Goal: Check status: Check status

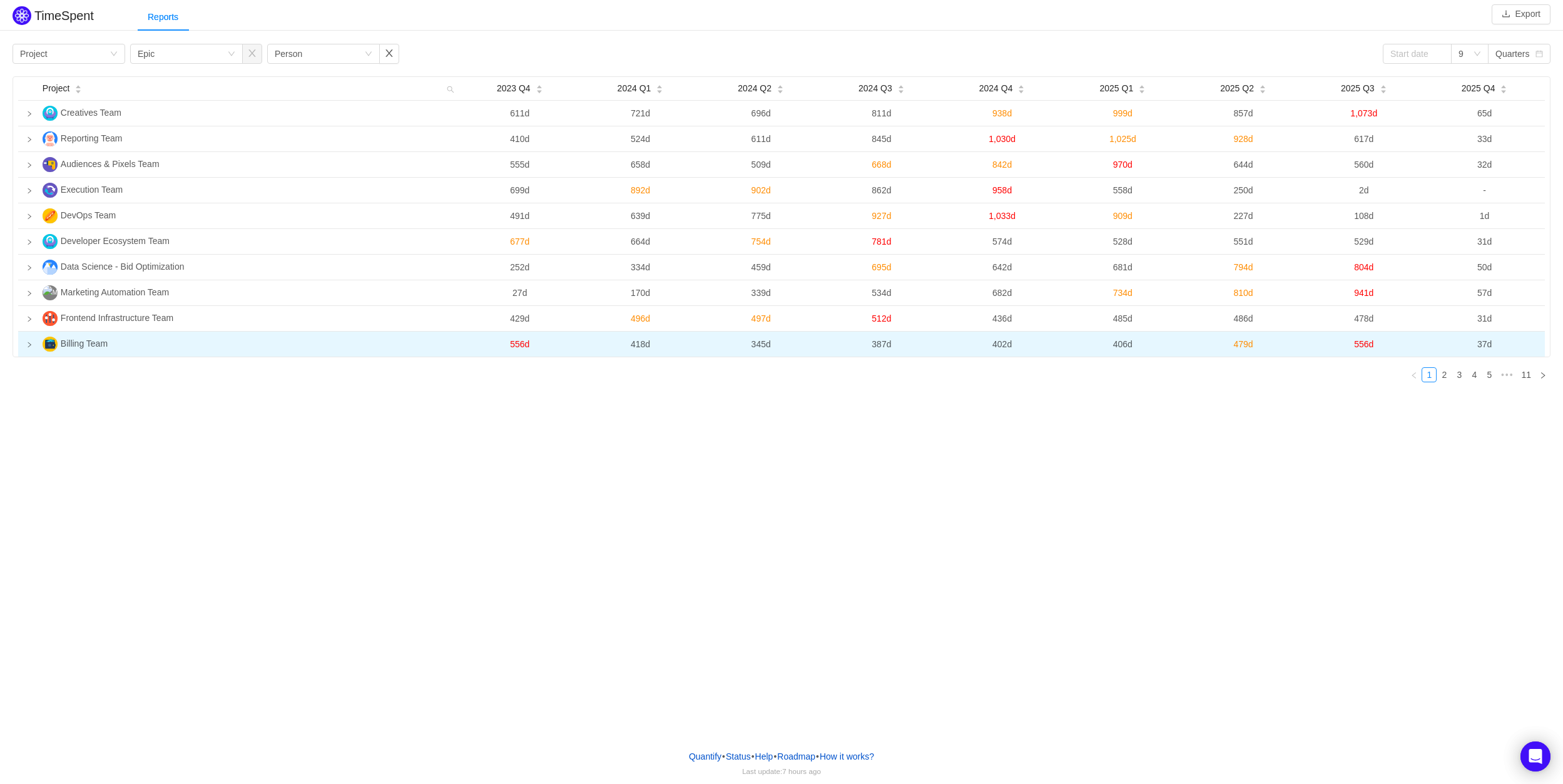
click at [31, 345] on icon "icon: right" at bounding box center [30, 344] width 7 height 7
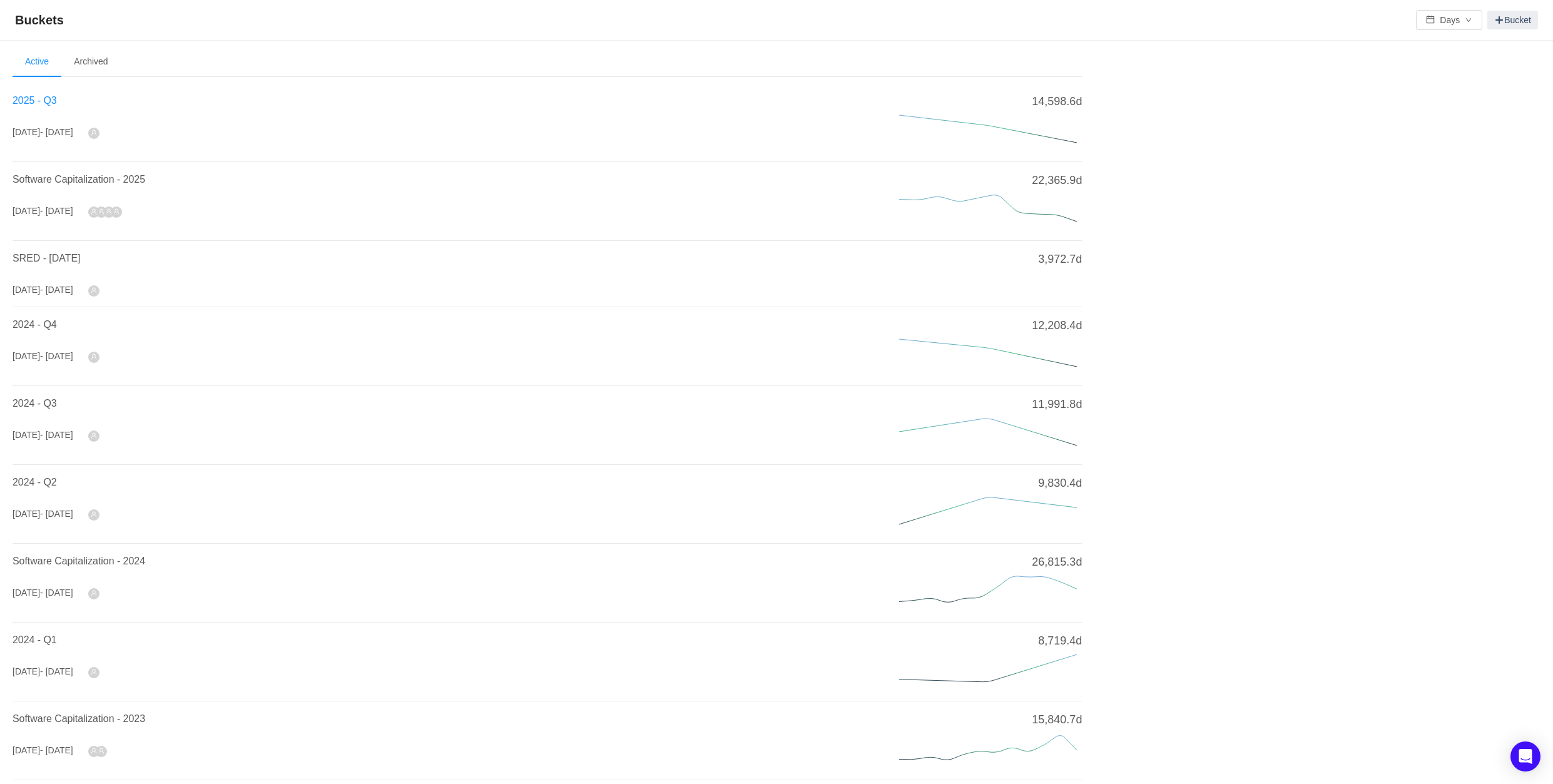
click at [23, 106] on span "2025 - Q3" at bounding box center [34, 100] width 45 height 10
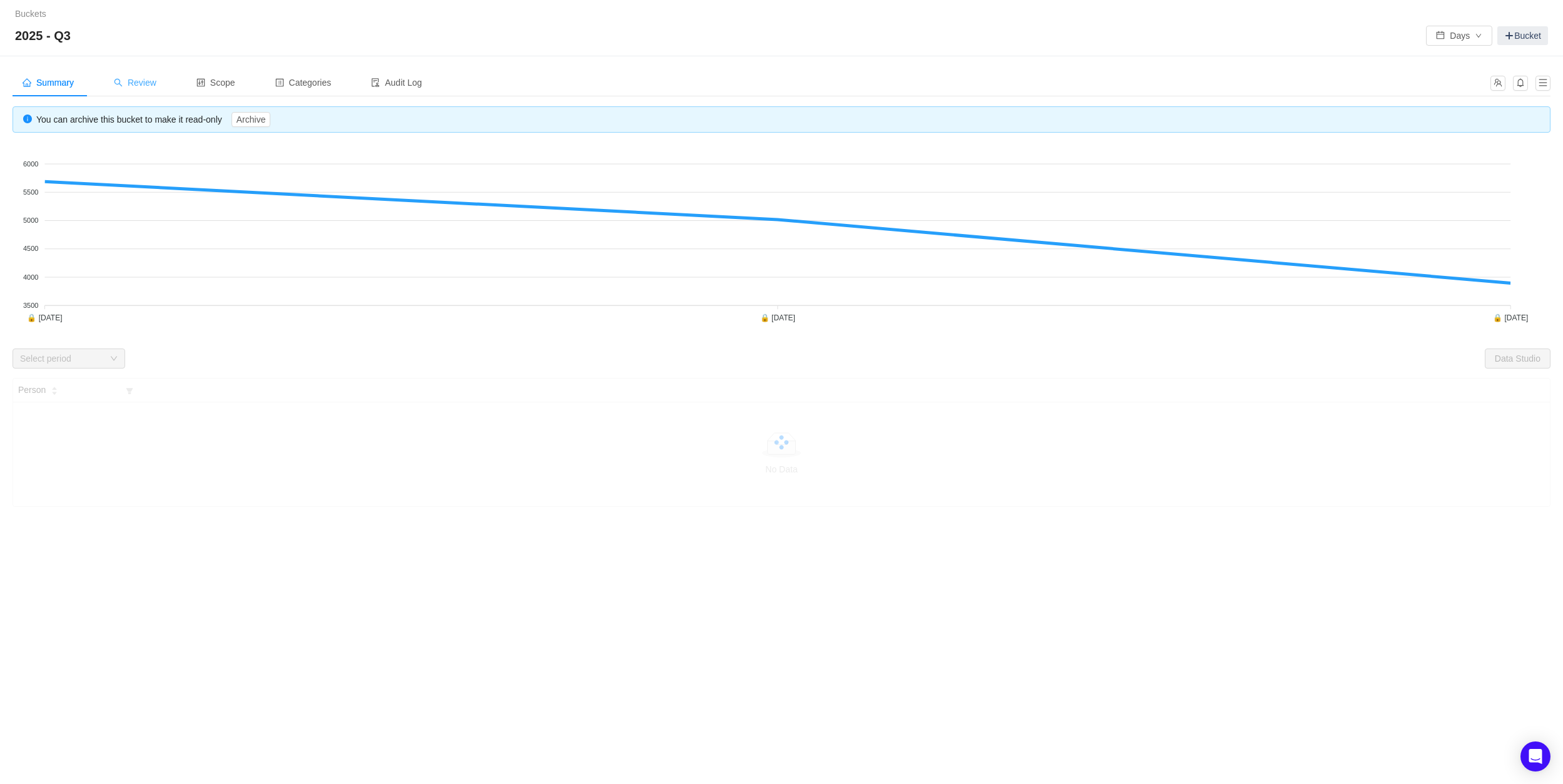
click at [165, 77] on div "Review" at bounding box center [135, 83] width 63 height 29
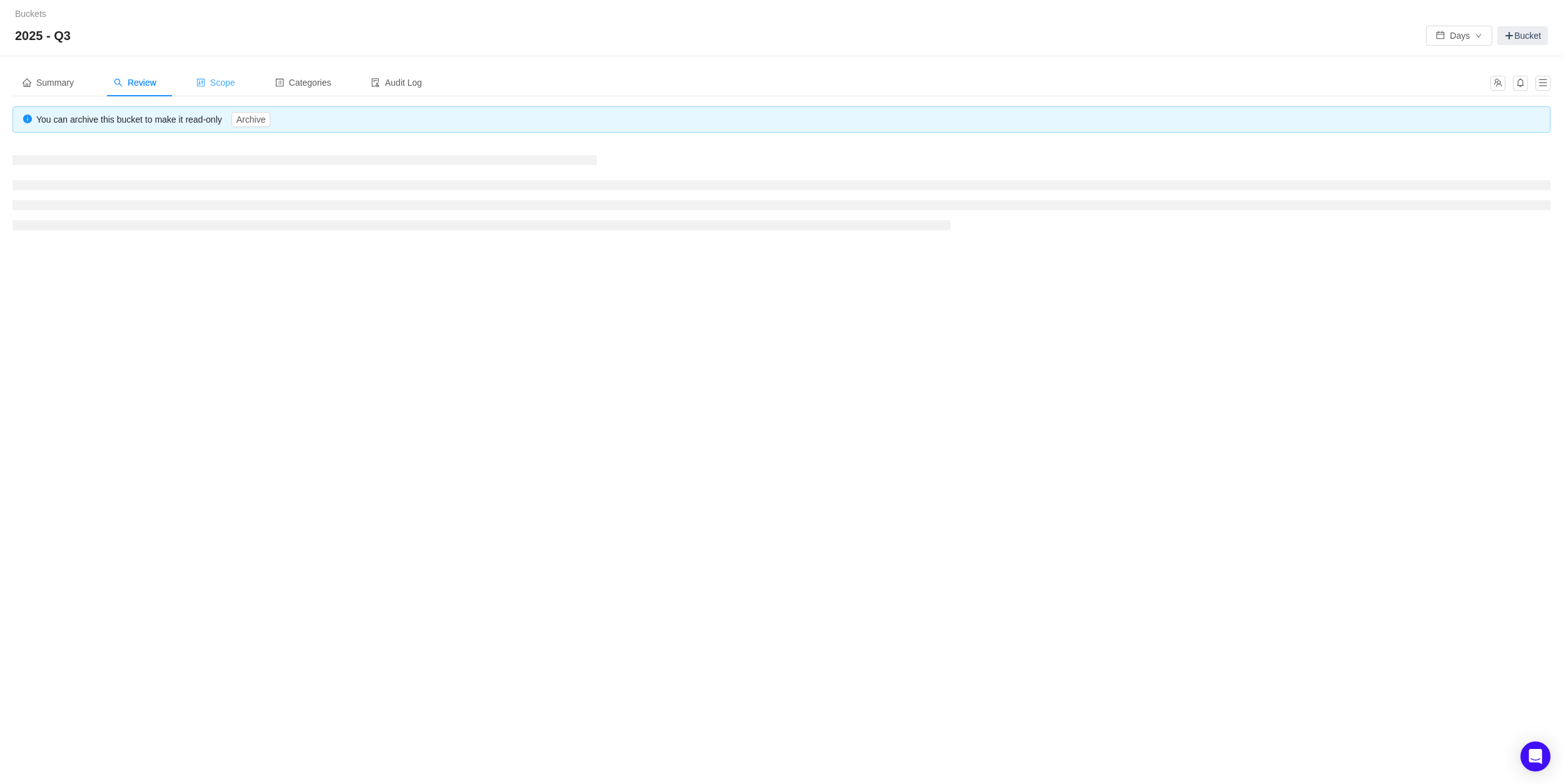
click at [240, 91] on div "Scope" at bounding box center [216, 83] width 59 height 29
click at [155, 95] on div "Review" at bounding box center [135, 83] width 63 height 29
click at [59, 72] on div "Summary" at bounding box center [48, 83] width 72 height 29
click at [245, 83] on div "Scope" at bounding box center [216, 83] width 59 height 29
click at [306, 79] on span "Categories" at bounding box center [303, 82] width 56 height 10
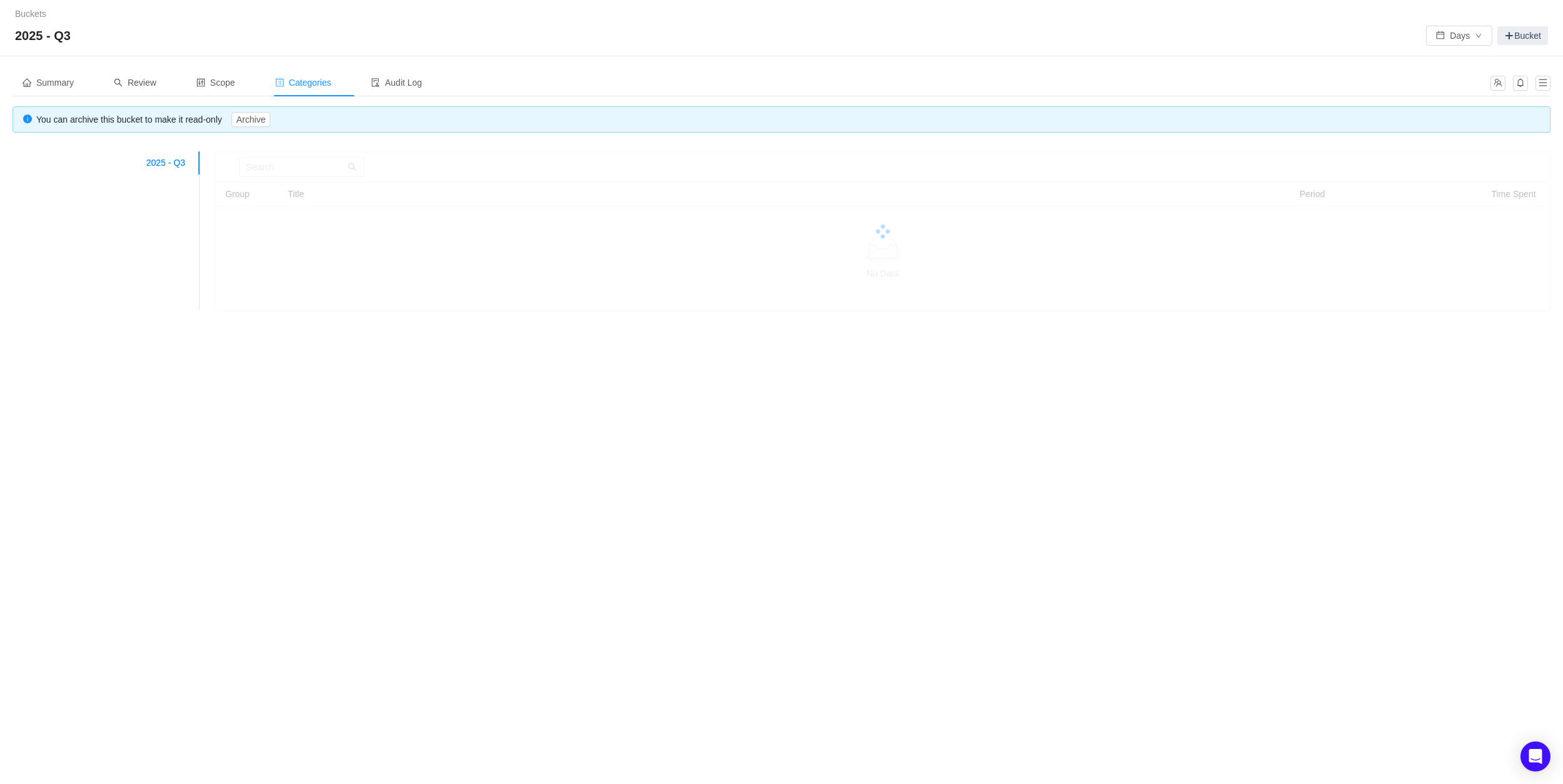
click at [304, 83] on span "Categories" at bounding box center [303, 82] width 56 height 10
click at [236, 77] on span "Scope" at bounding box center [216, 82] width 39 height 10
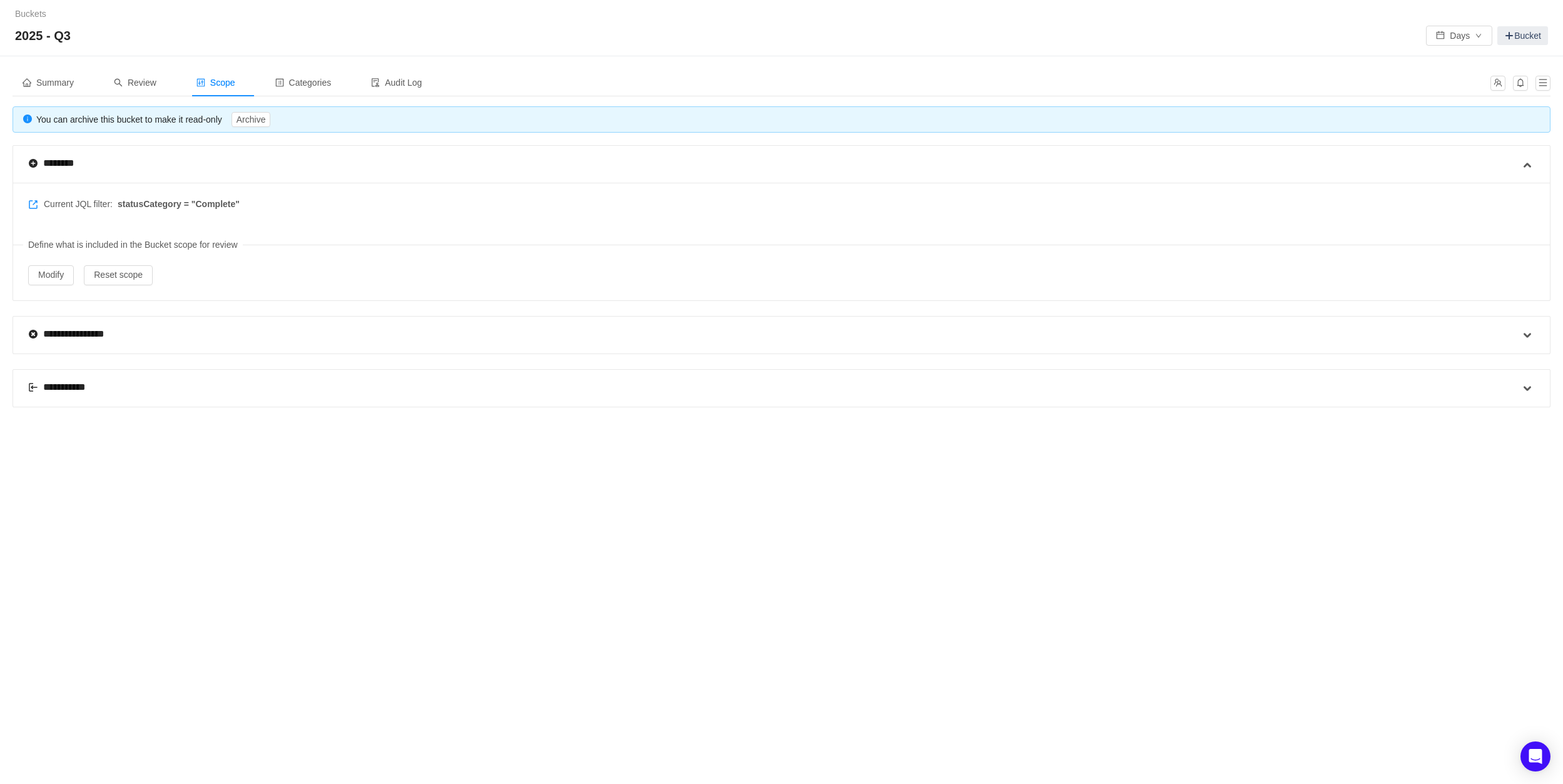
click at [183, 79] on div "Summary Review Scope Categories Audit Log" at bounding box center [221, 83] width 419 height 29
click at [152, 78] on span "Review" at bounding box center [135, 82] width 43 height 10
click at [27, 72] on div "Summary" at bounding box center [48, 83] width 72 height 29
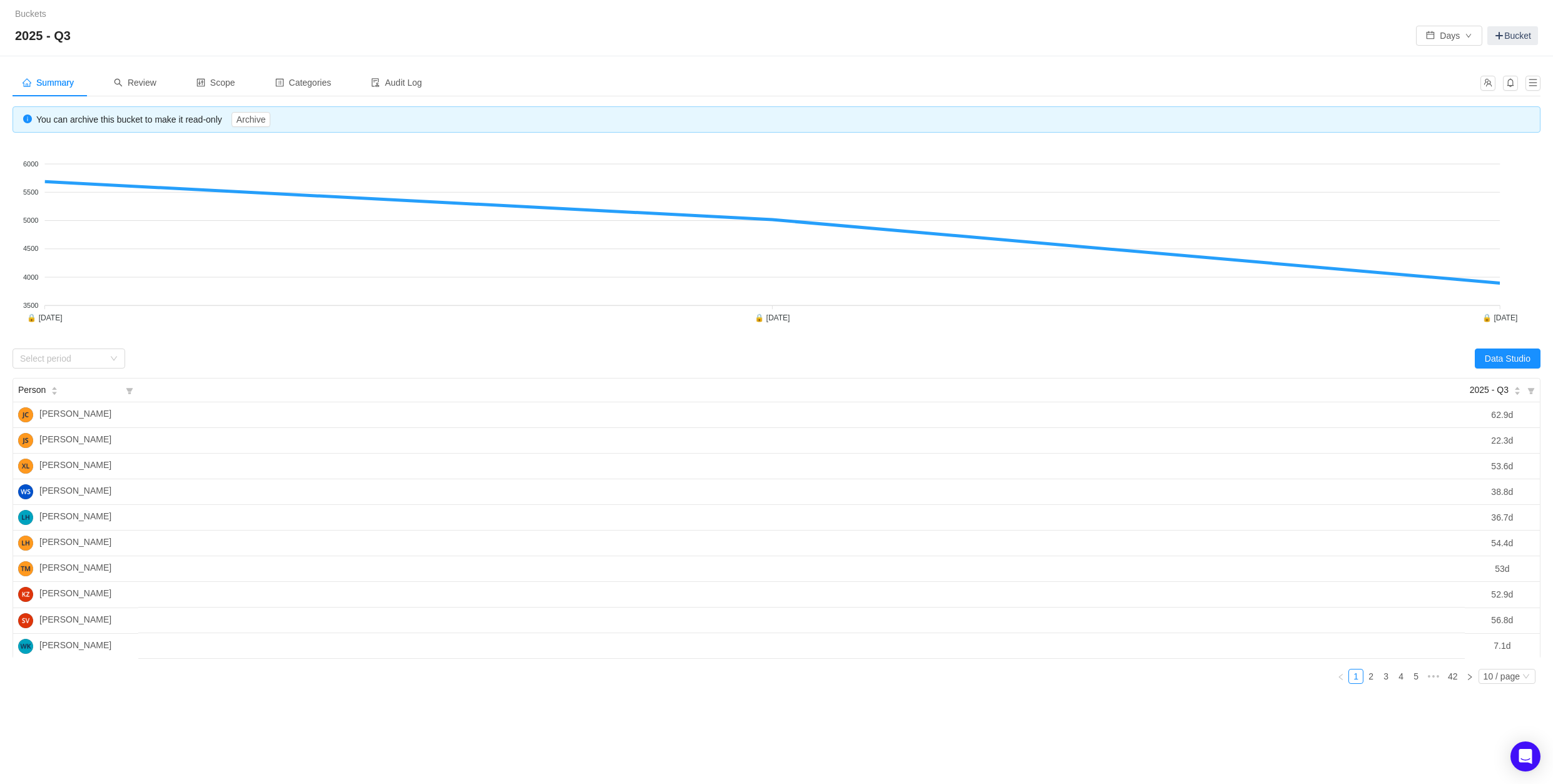
click at [150, 96] on div "Summary Review Scope Categories Audit Log" at bounding box center [776, 87] width 1528 height 37
click at [150, 90] on div "Review" at bounding box center [135, 83] width 63 height 29
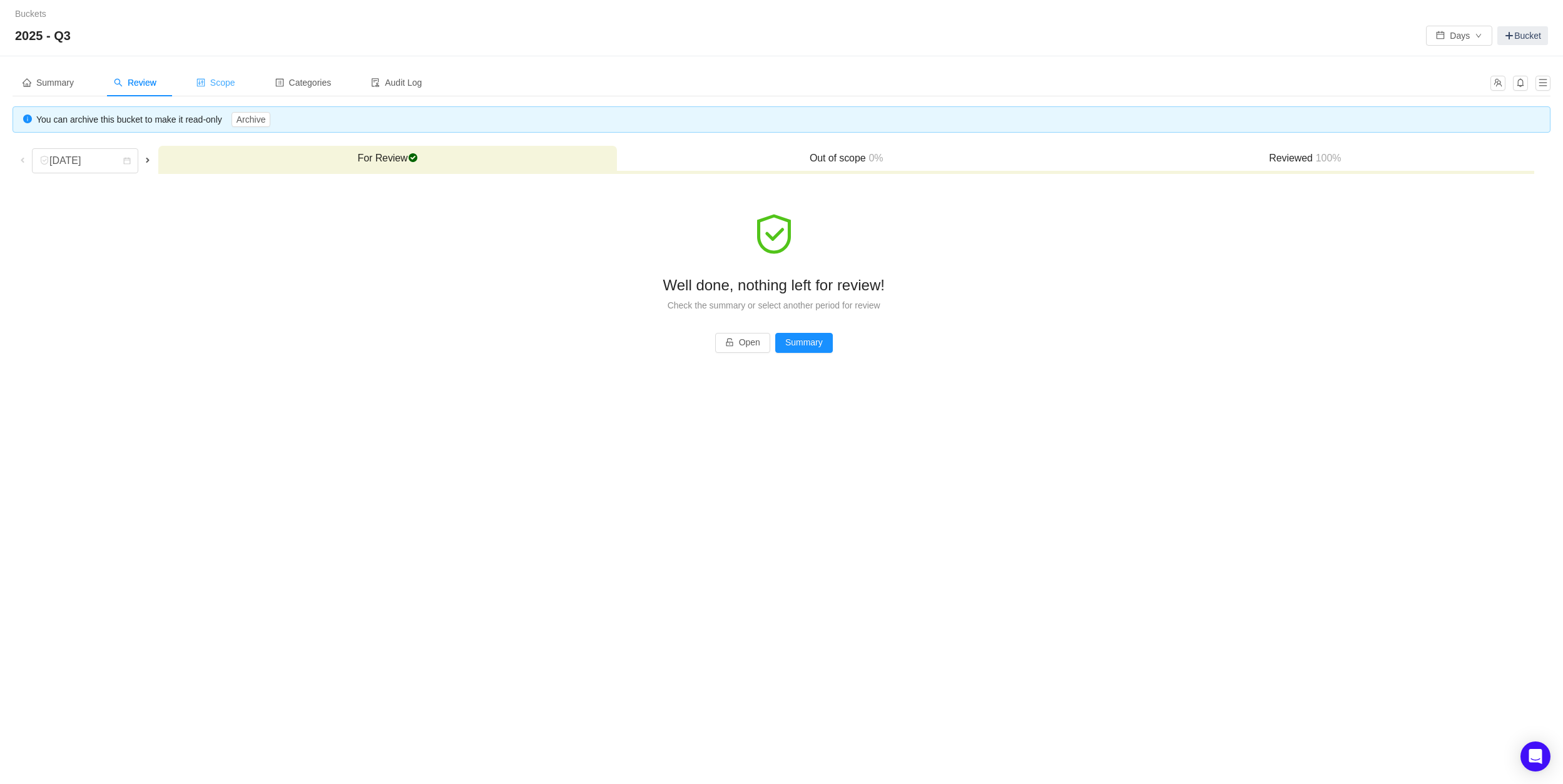
click at [229, 87] on span "Scope" at bounding box center [216, 82] width 39 height 10
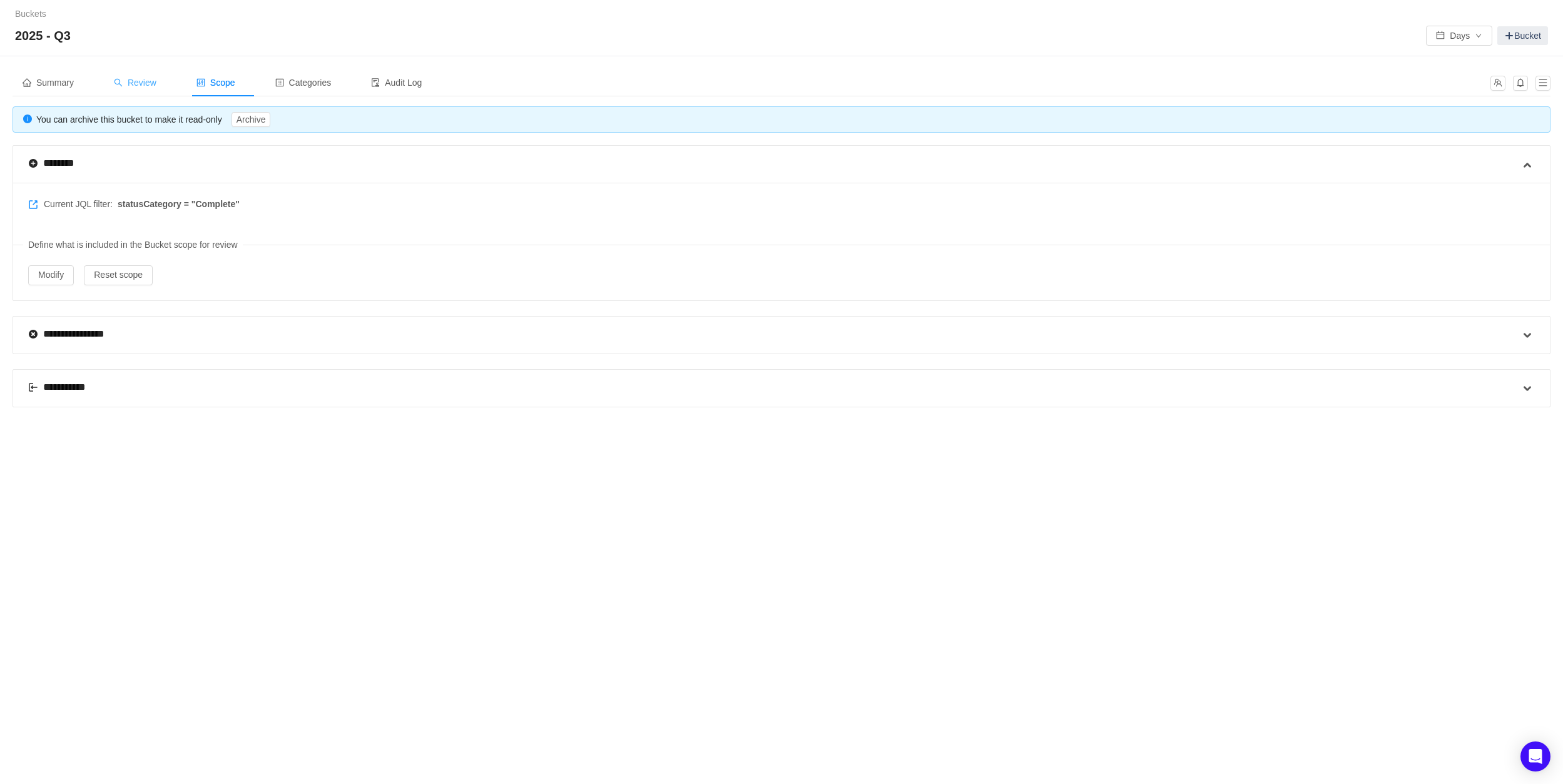
click at [134, 85] on span "Review" at bounding box center [135, 82] width 43 height 10
click at [43, 83] on span "Summary" at bounding box center [49, 82] width 52 height 10
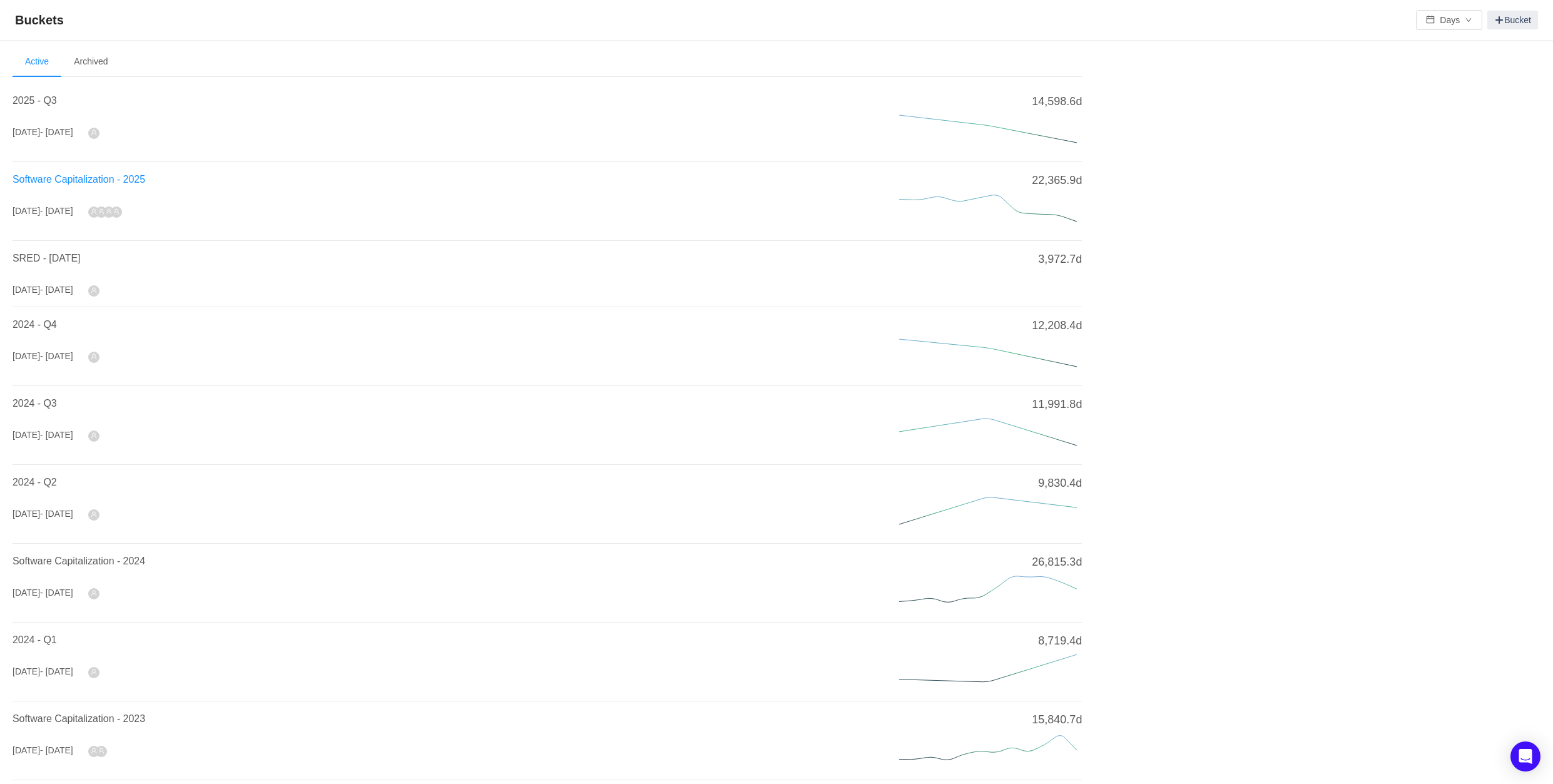
click at [58, 175] on span "Software Capitalization - 2025" at bounding box center [78, 178] width 133 height 10
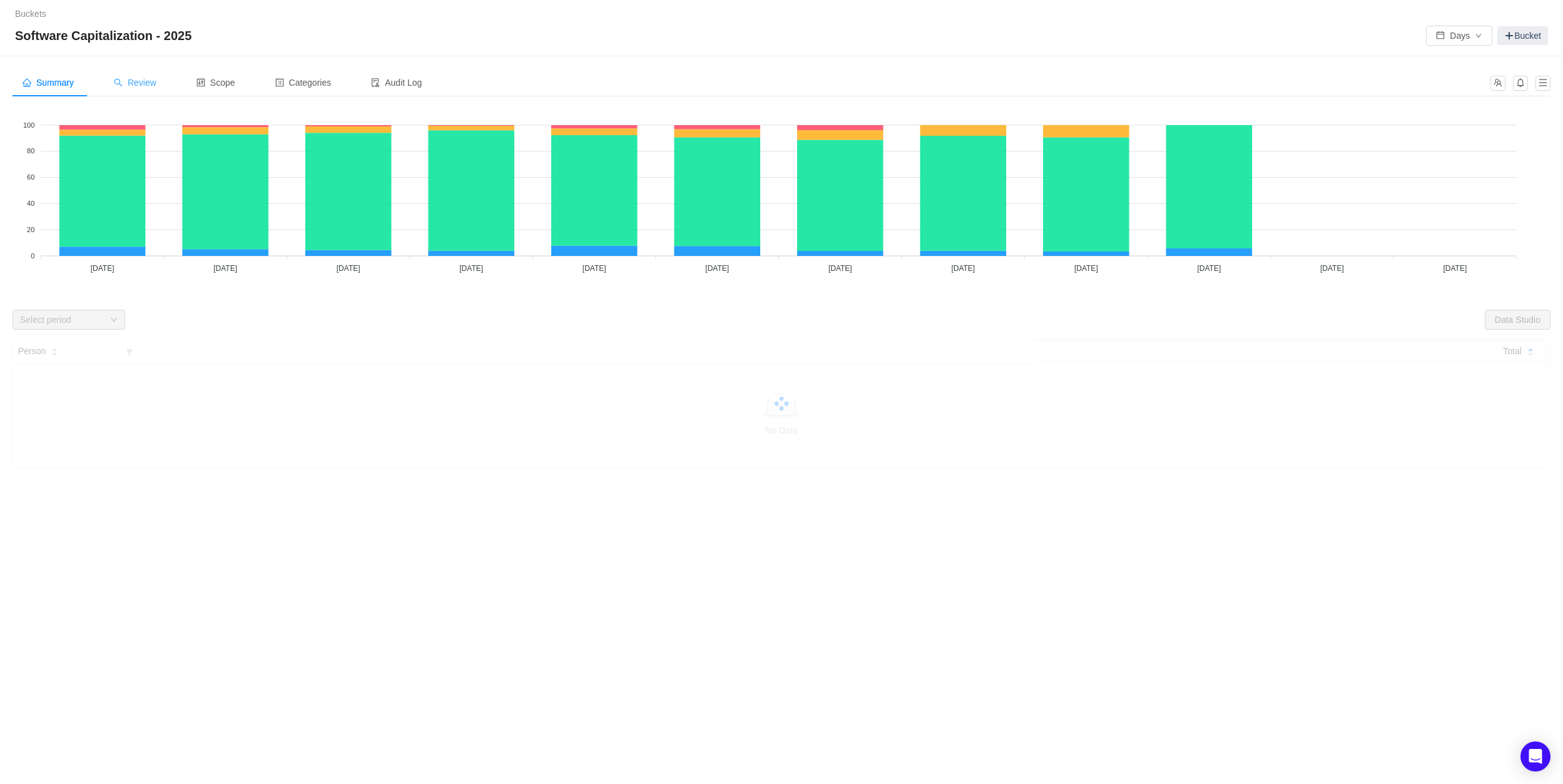
click at [146, 93] on div "Review" at bounding box center [135, 83] width 63 height 29
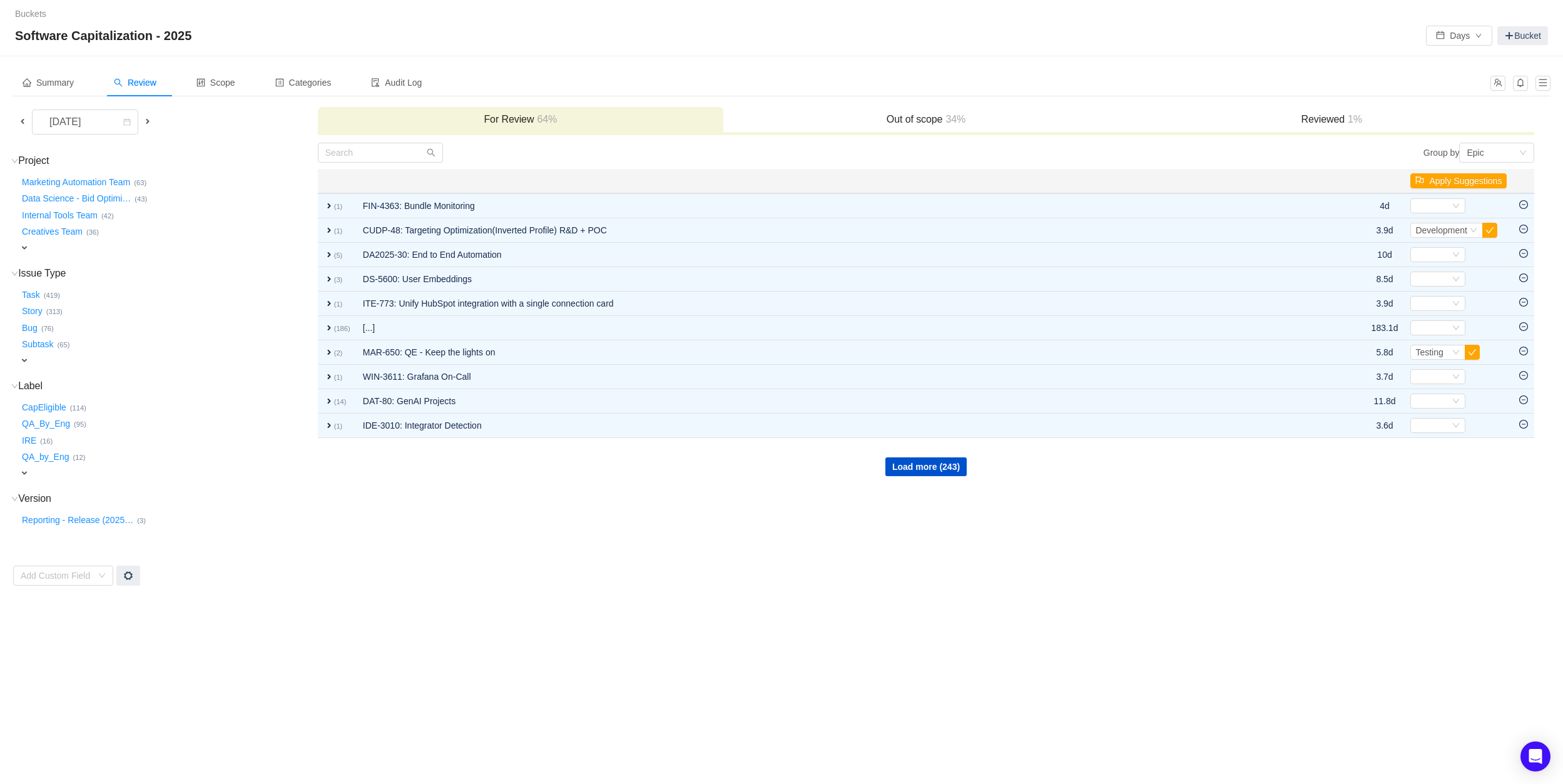
click at [25, 243] on span "expand" at bounding box center [24, 247] width 10 height 10
click at [90, 244] on div "Select value" at bounding box center [74, 248] width 99 height 12
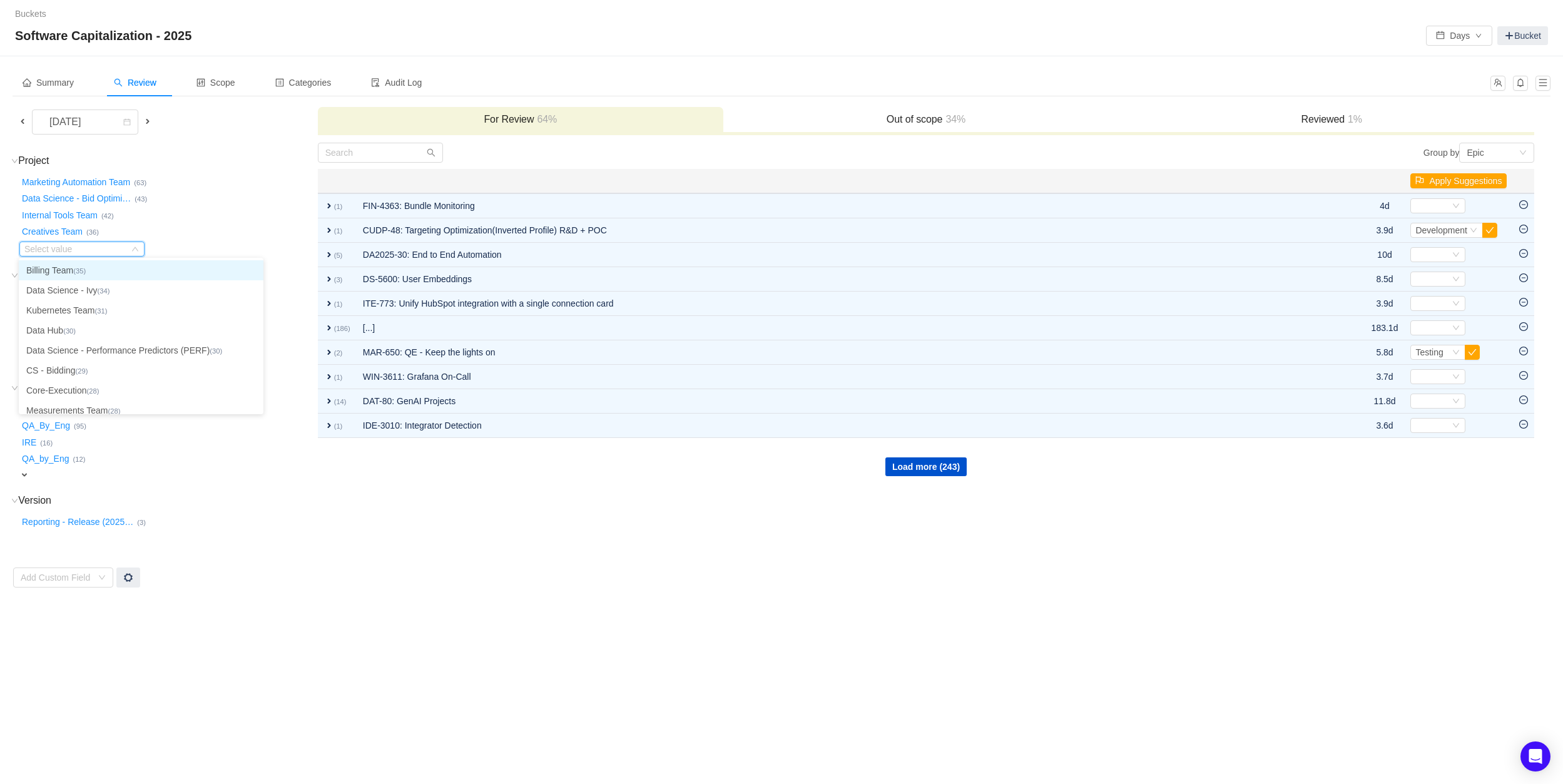
click at [85, 264] on li "Billing Team (35)" at bounding box center [141, 270] width 244 height 20
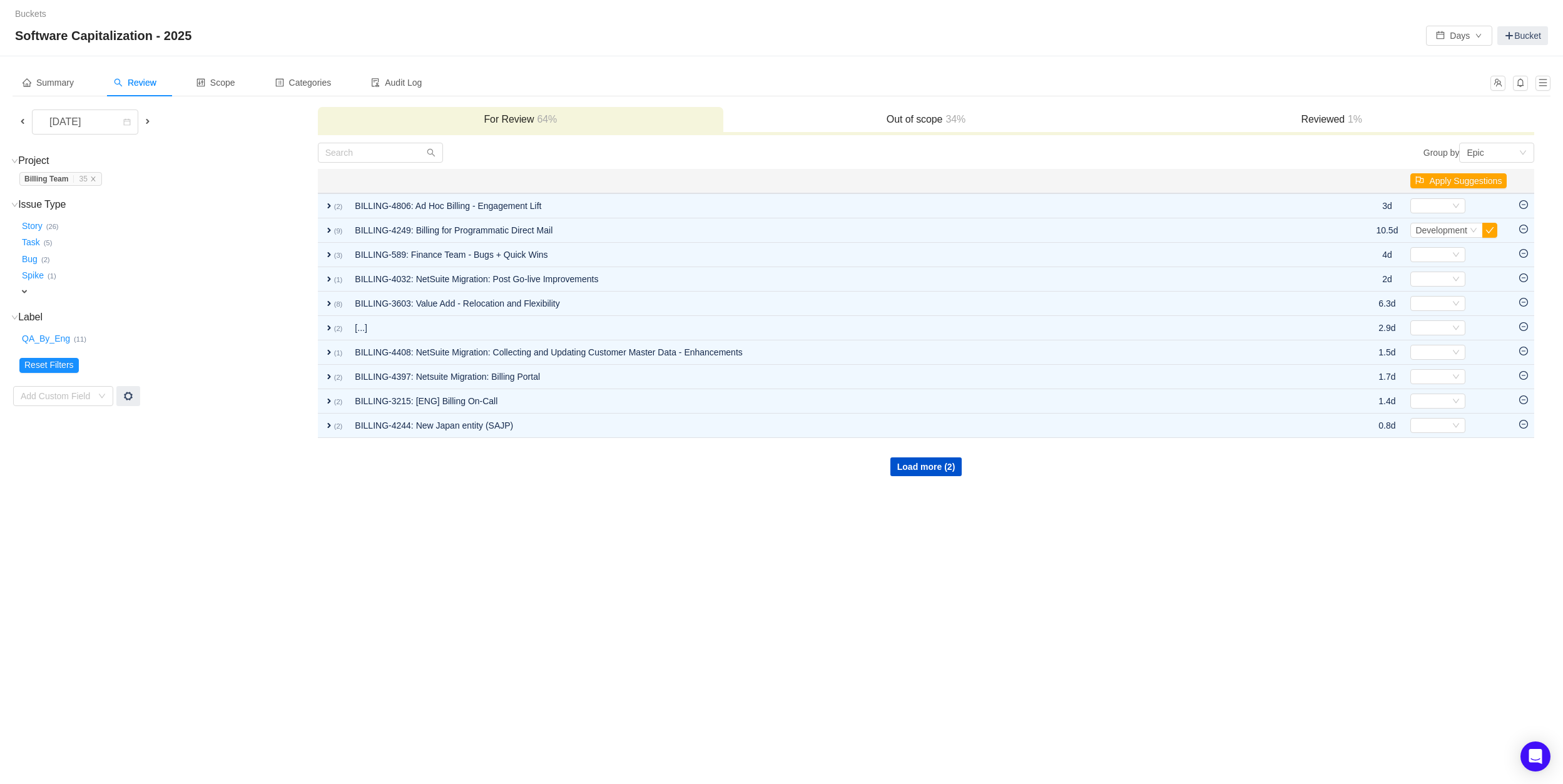
click at [27, 121] on span at bounding box center [22, 121] width 10 height 10
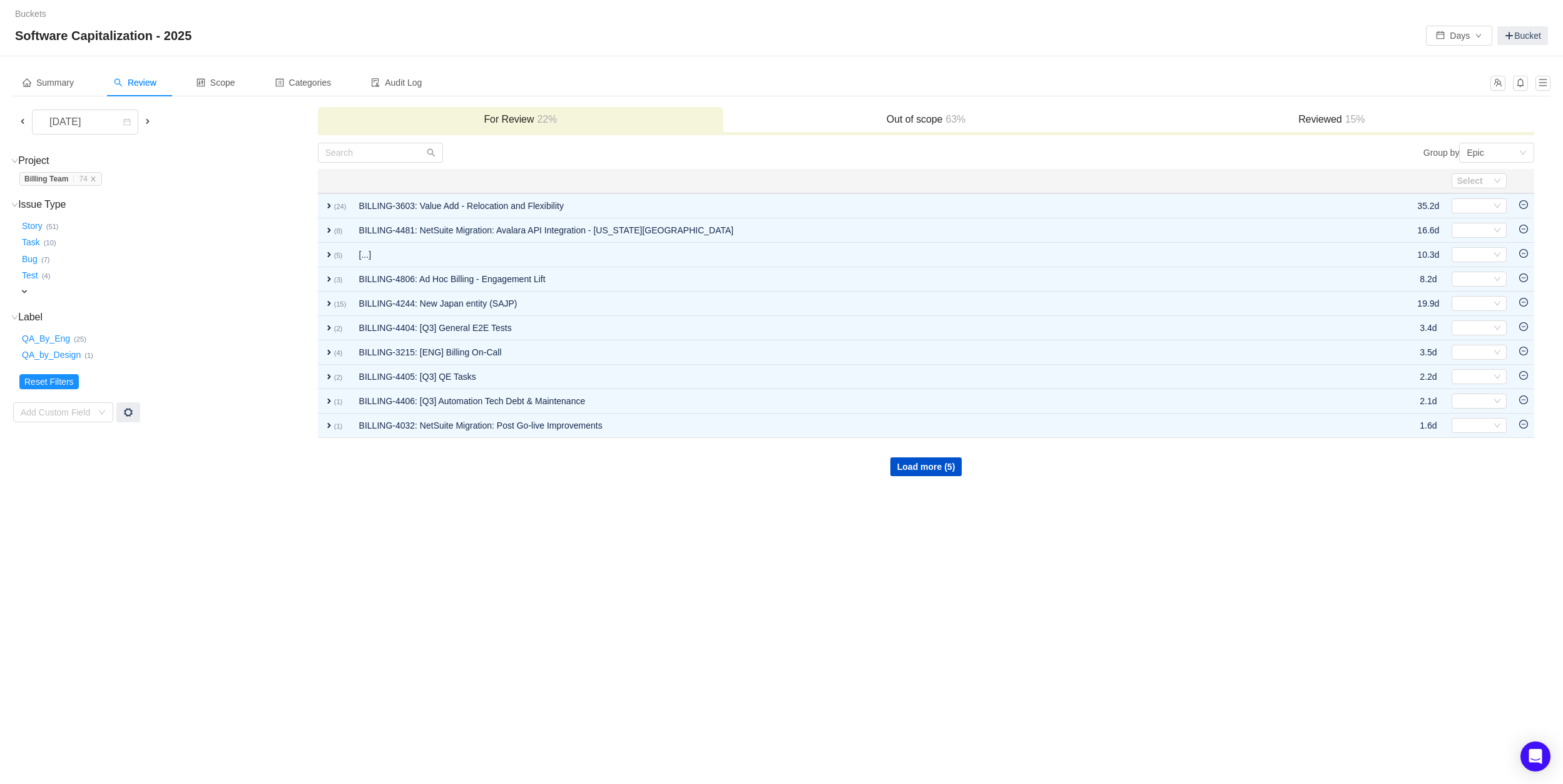
click at [23, 118] on span at bounding box center [22, 121] width 10 height 10
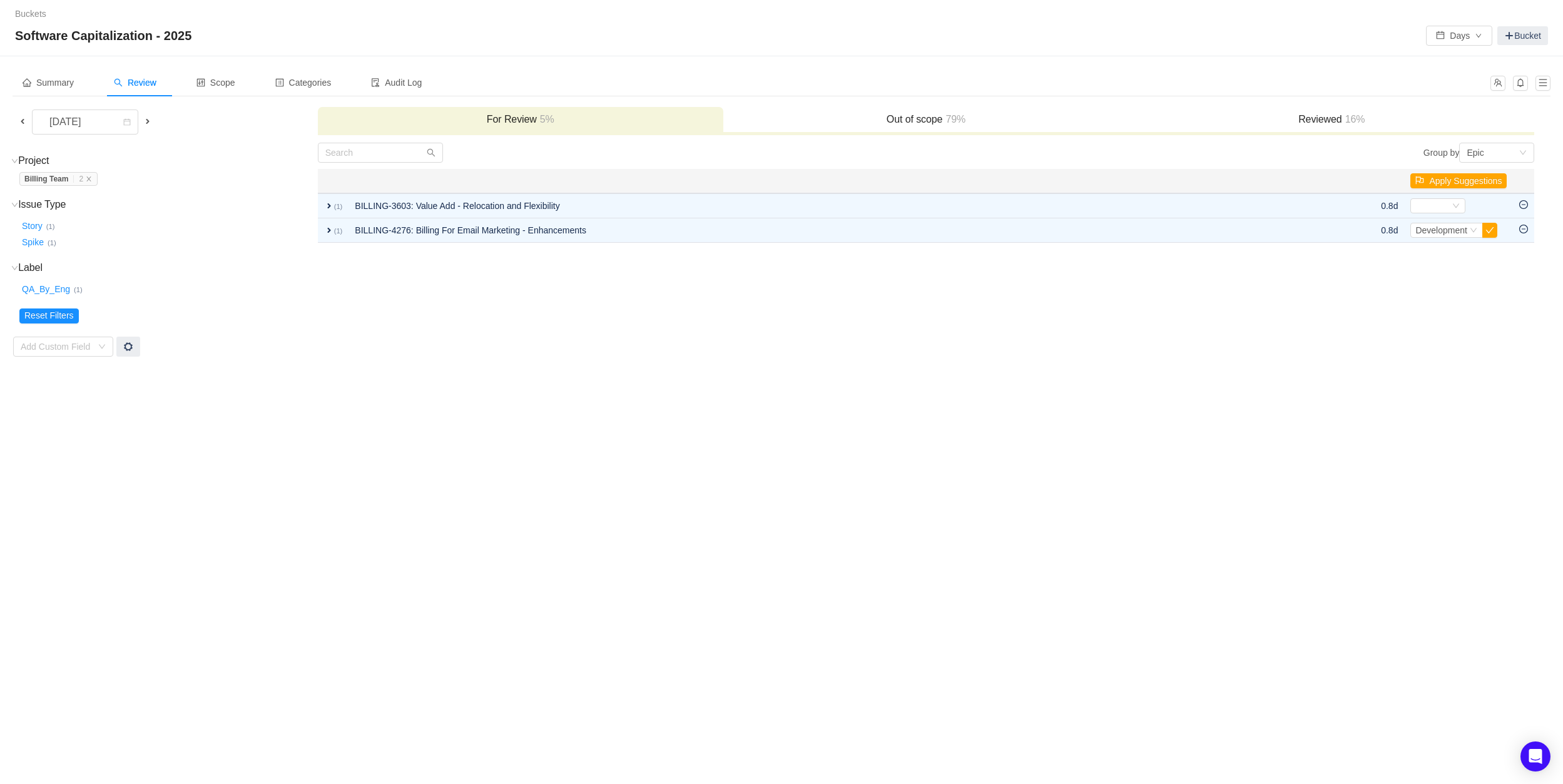
click at [21, 118] on span at bounding box center [22, 121] width 10 height 10
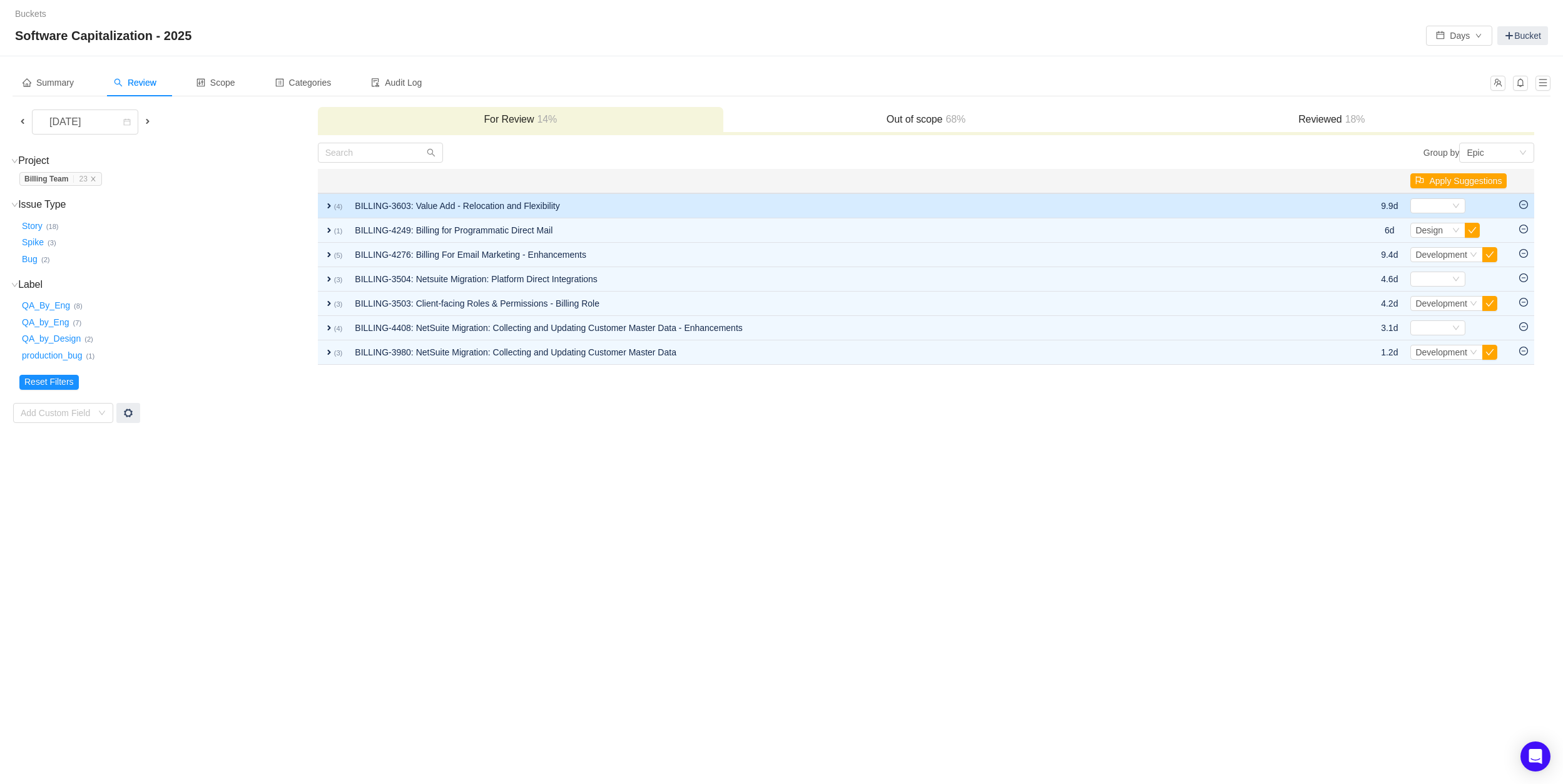
click at [328, 207] on span "expand" at bounding box center [329, 206] width 10 height 10
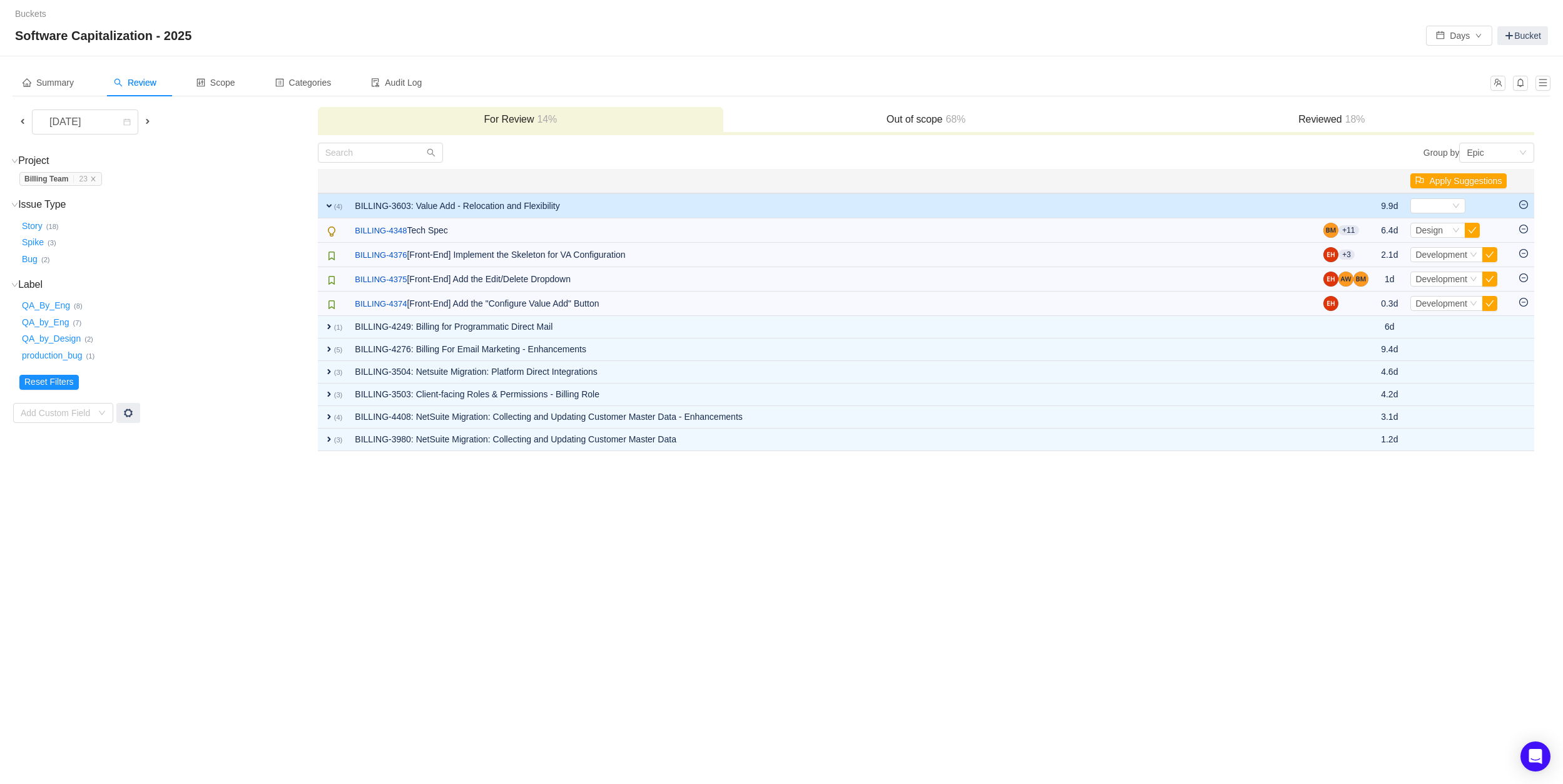
click at [328, 207] on span "expand" at bounding box center [329, 206] width 10 height 10
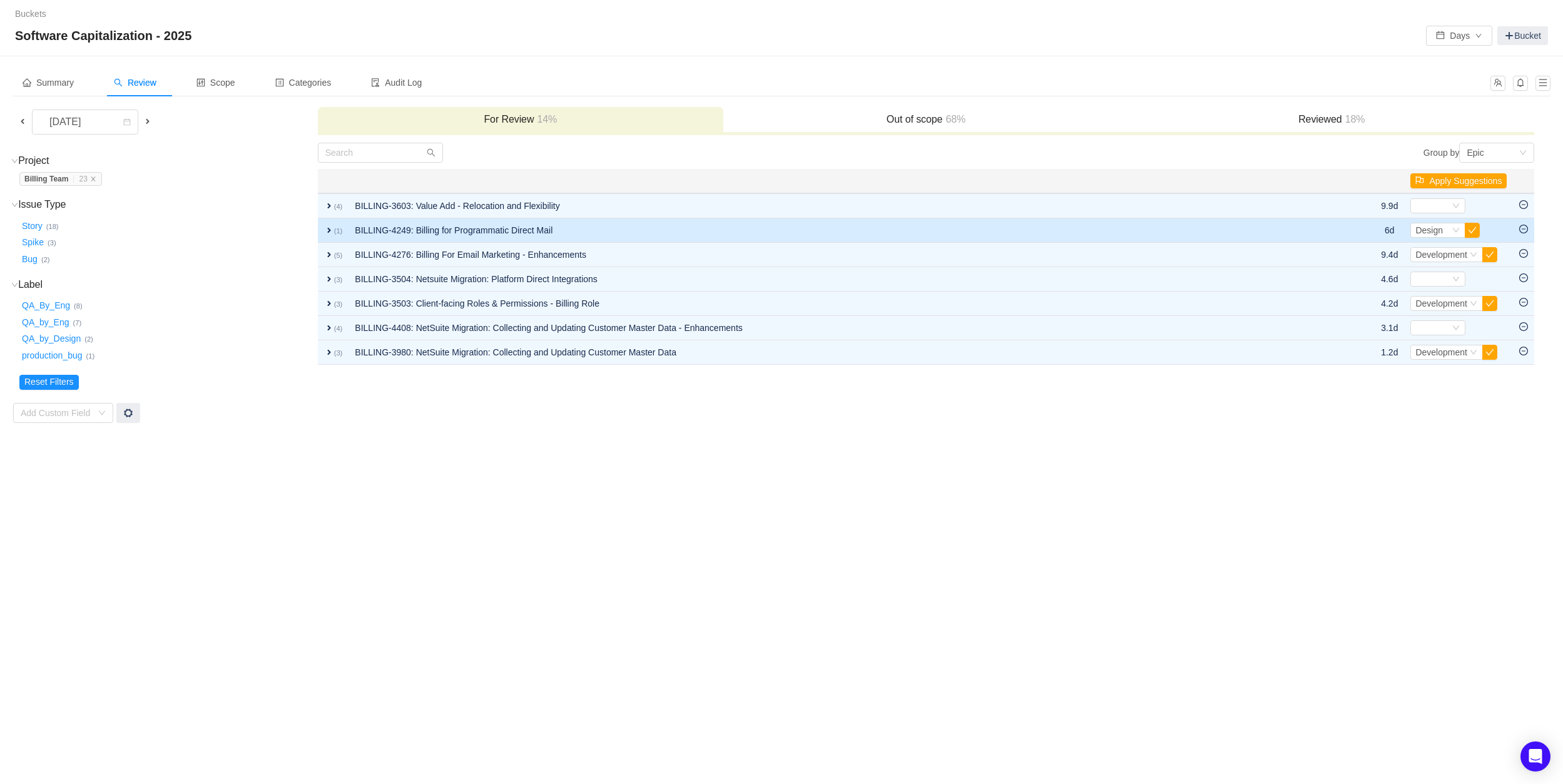
click at [332, 221] on td "expand (1)" at bounding box center [333, 231] width 31 height 25
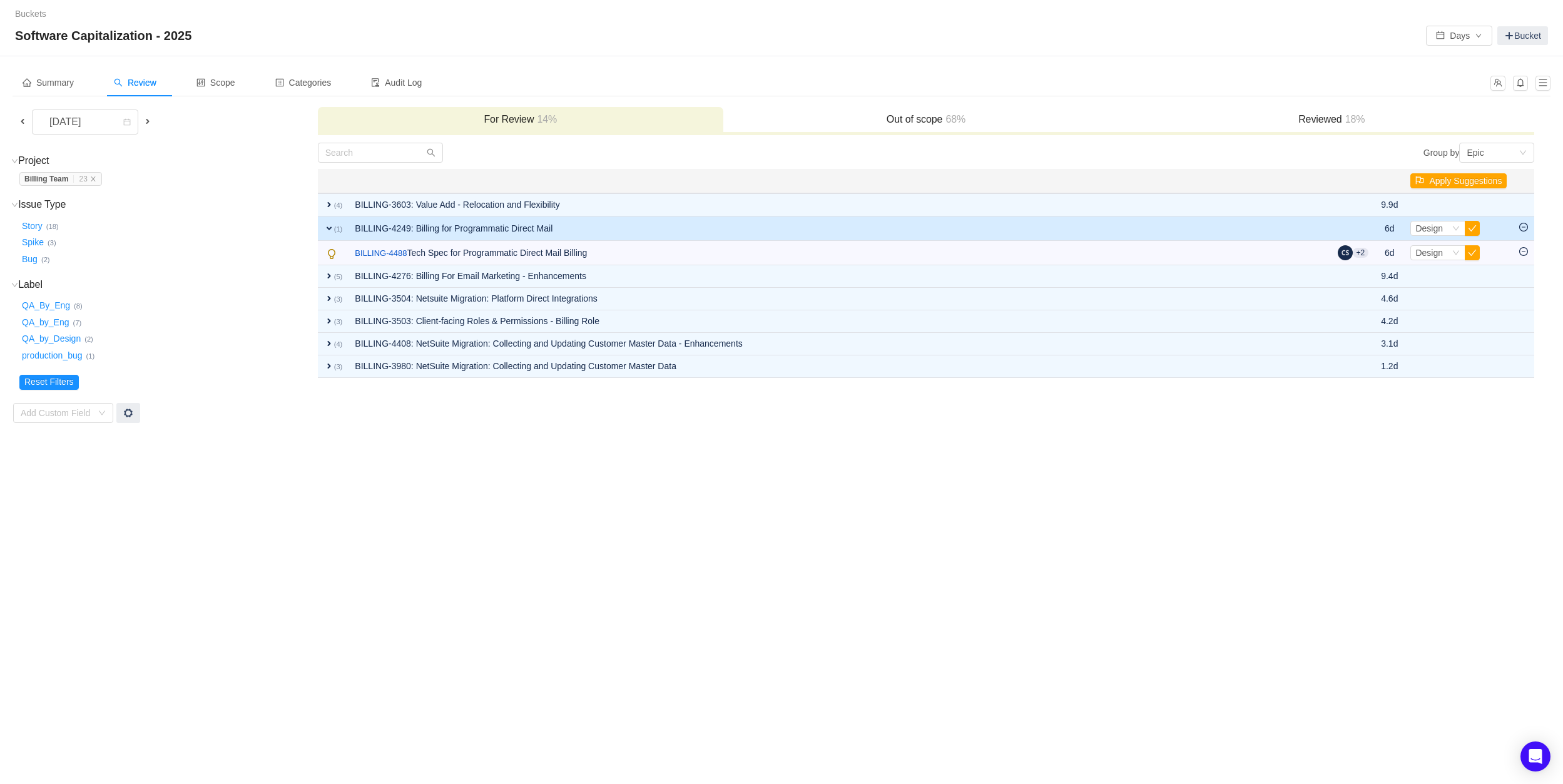
click at [332, 220] on td "expand (1)" at bounding box center [333, 229] width 31 height 25
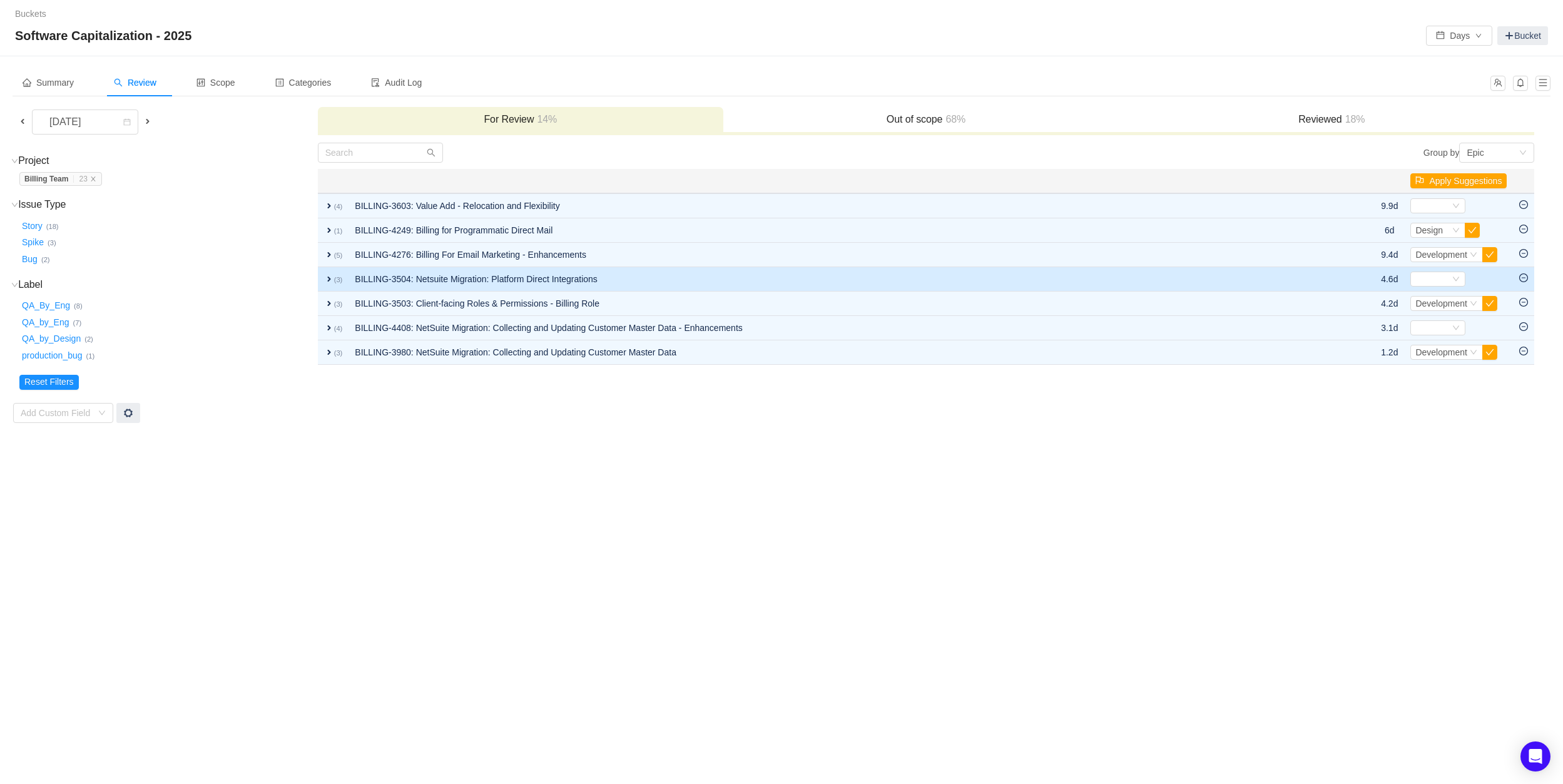
click at [327, 268] on td "expand (3)" at bounding box center [333, 279] width 31 height 25
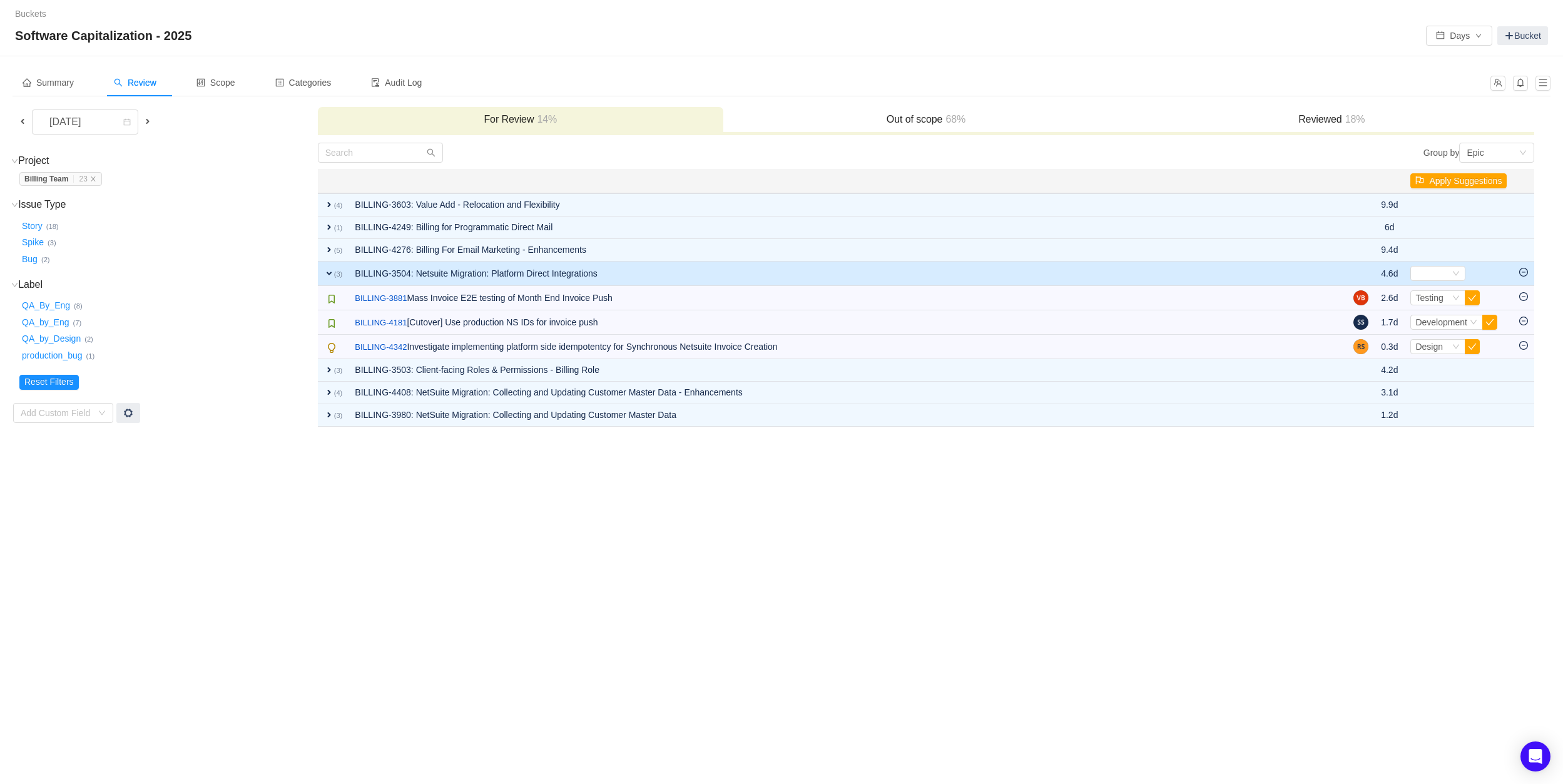
click at [327, 268] on span "expand" at bounding box center [329, 273] width 10 height 10
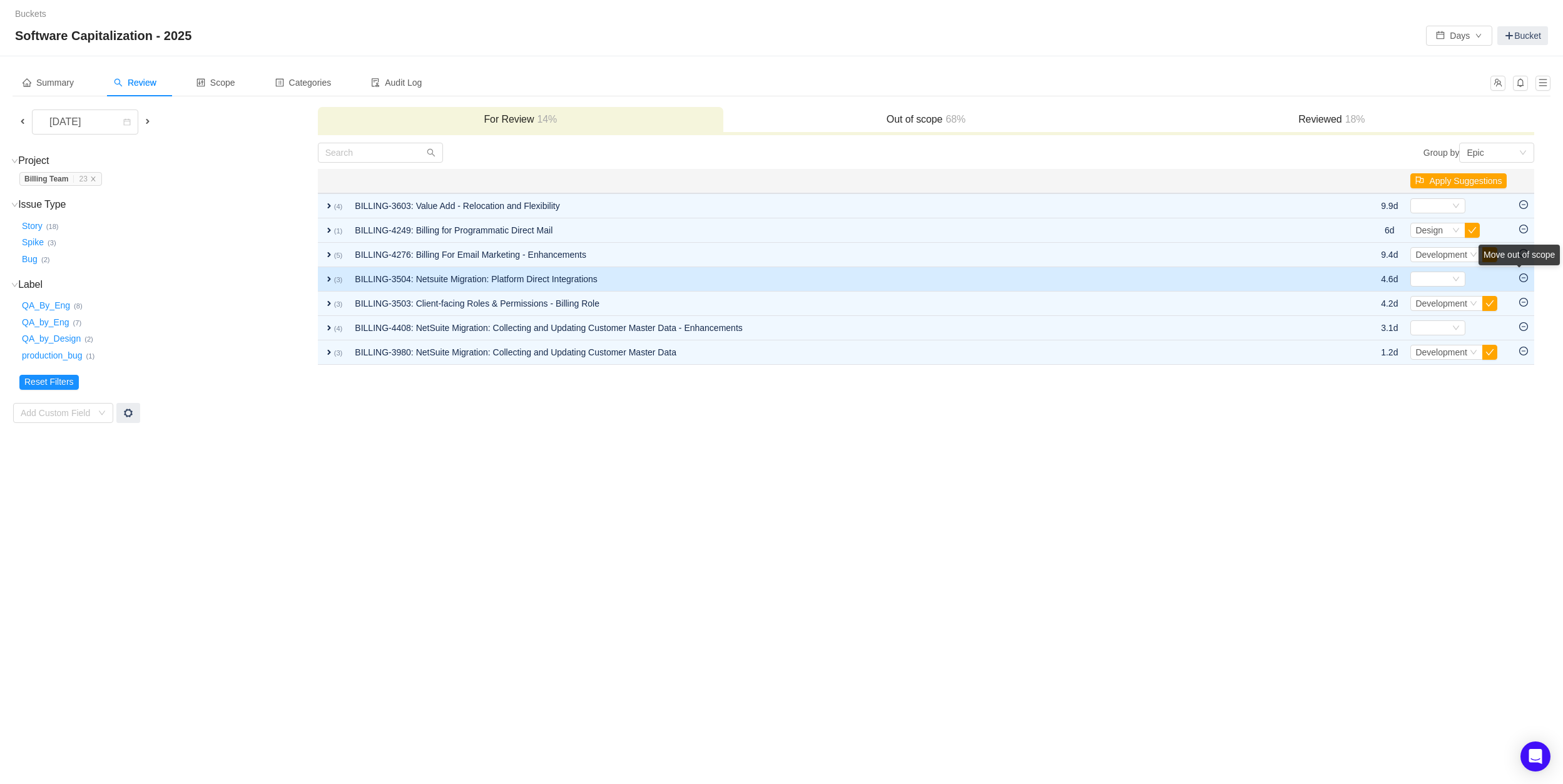
click at [1528, 278] on icon "icon: minus-circle" at bounding box center [1524, 278] width 9 height 9
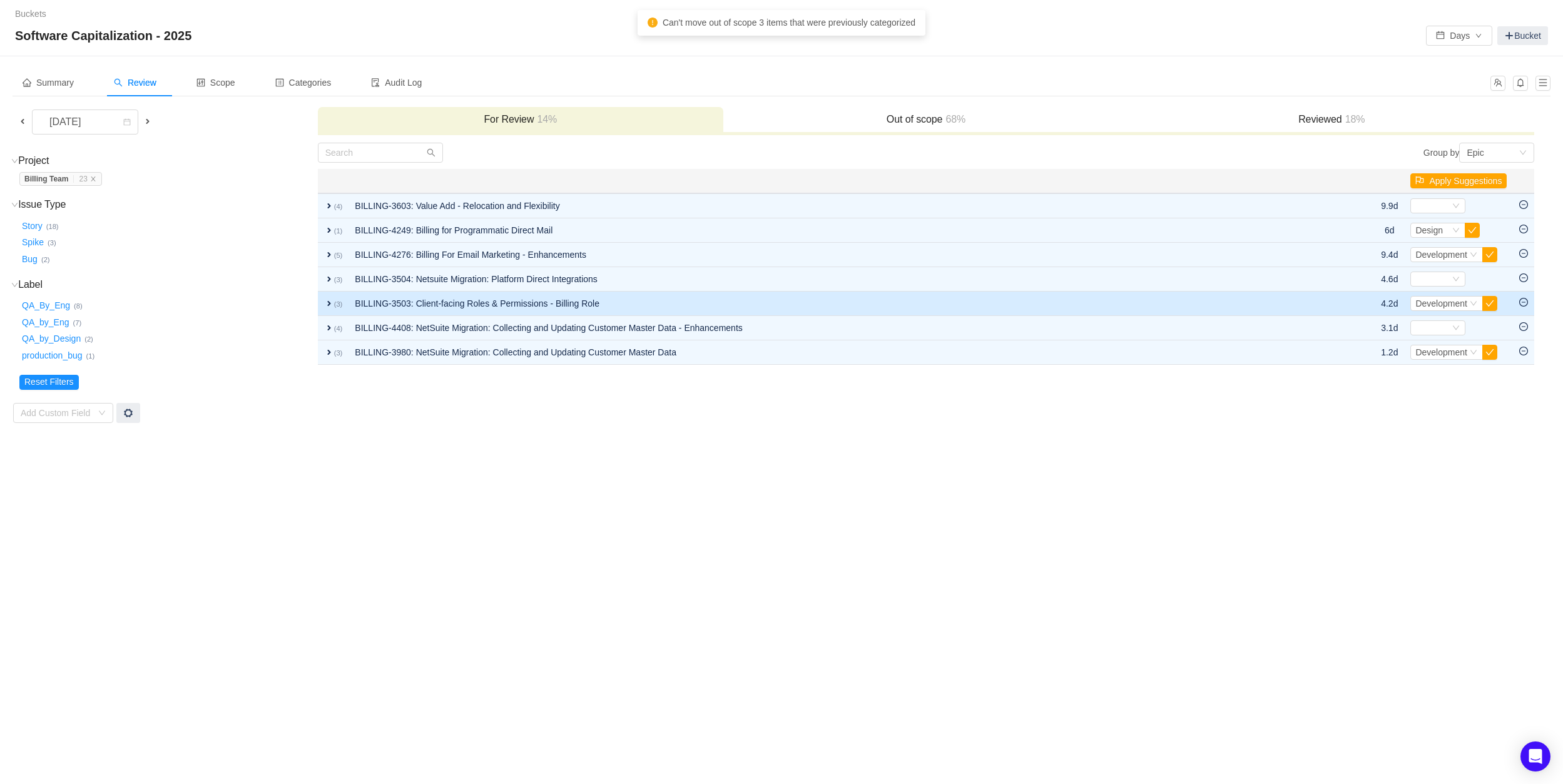
click at [1525, 298] on icon "icon: minus-circle" at bounding box center [1524, 301] width 9 height 9
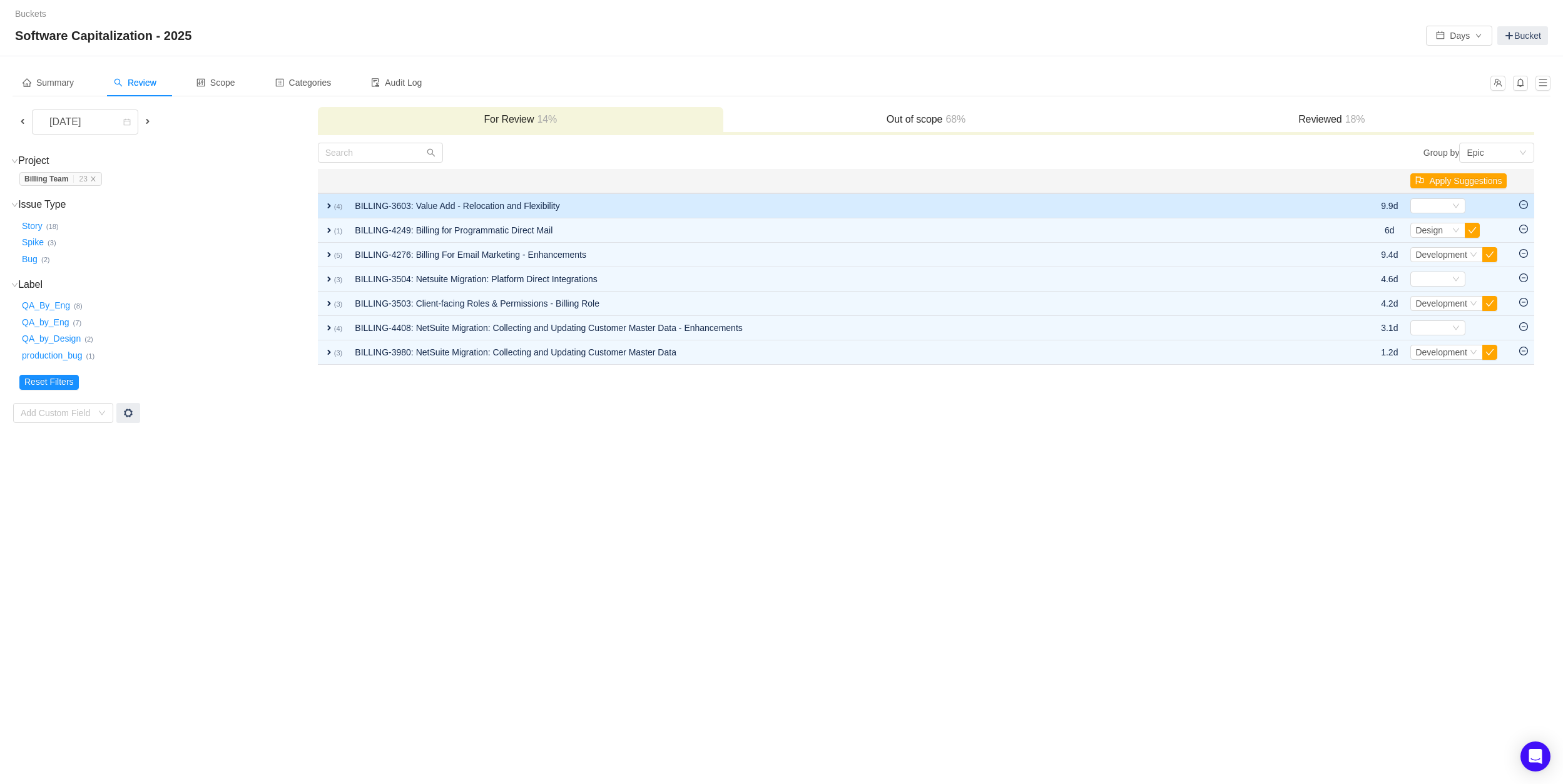
click at [328, 208] on span "expand" at bounding box center [329, 206] width 10 height 10
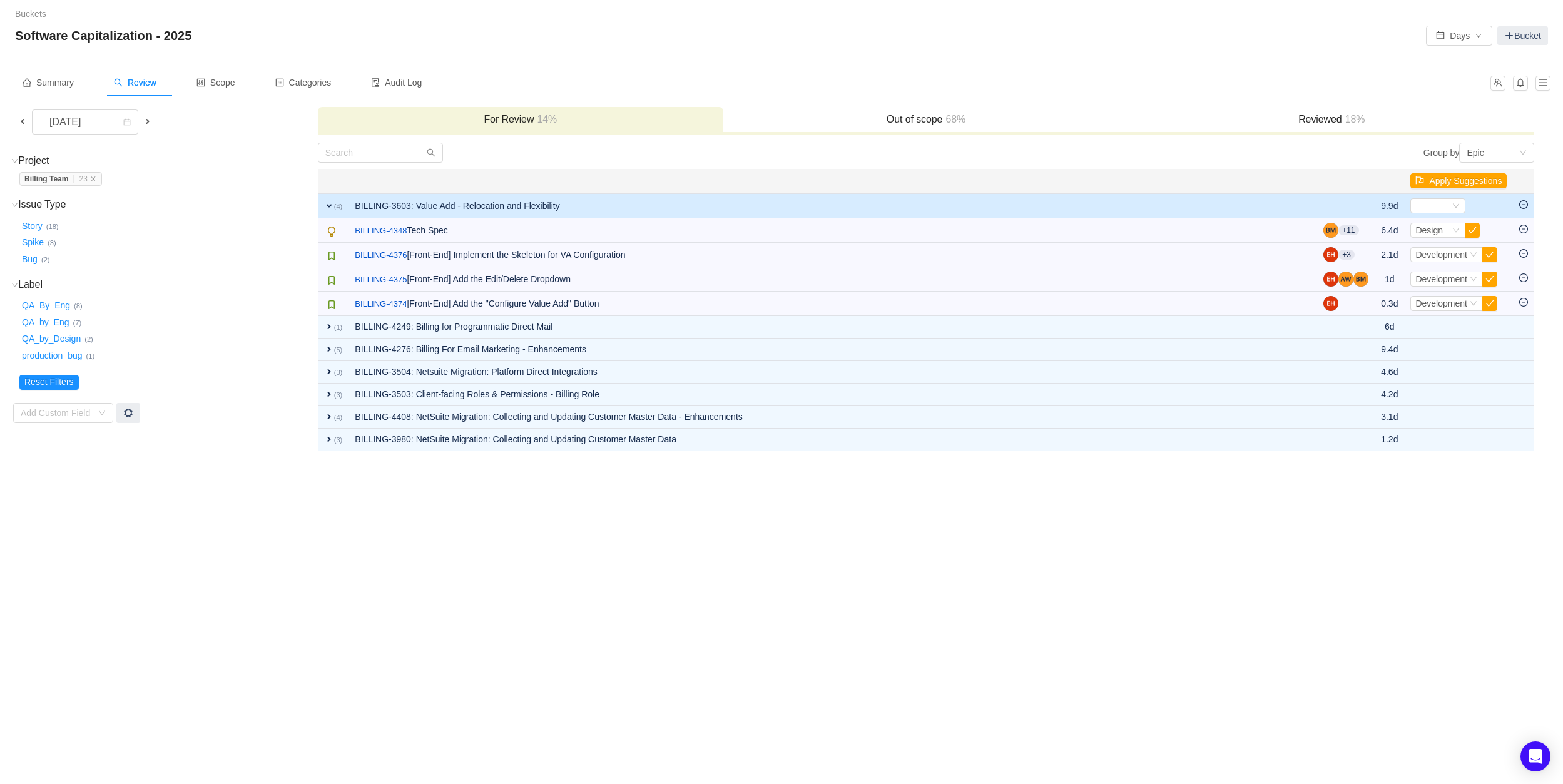
click at [328, 208] on span "expand" at bounding box center [329, 206] width 10 height 10
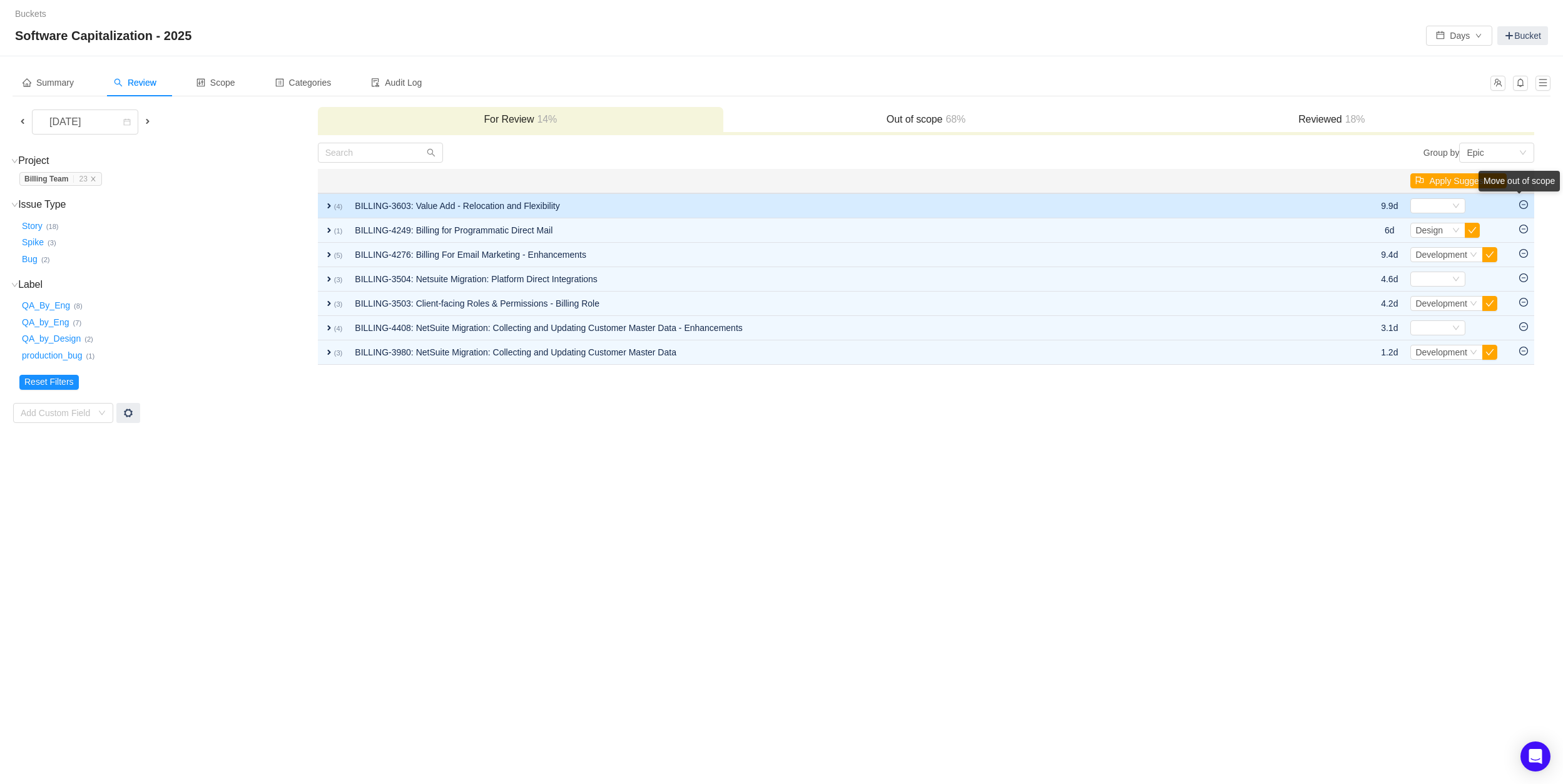
click at [1525, 204] on icon "icon: minus-circle" at bounding box center [1524, 204] width 9 height 9
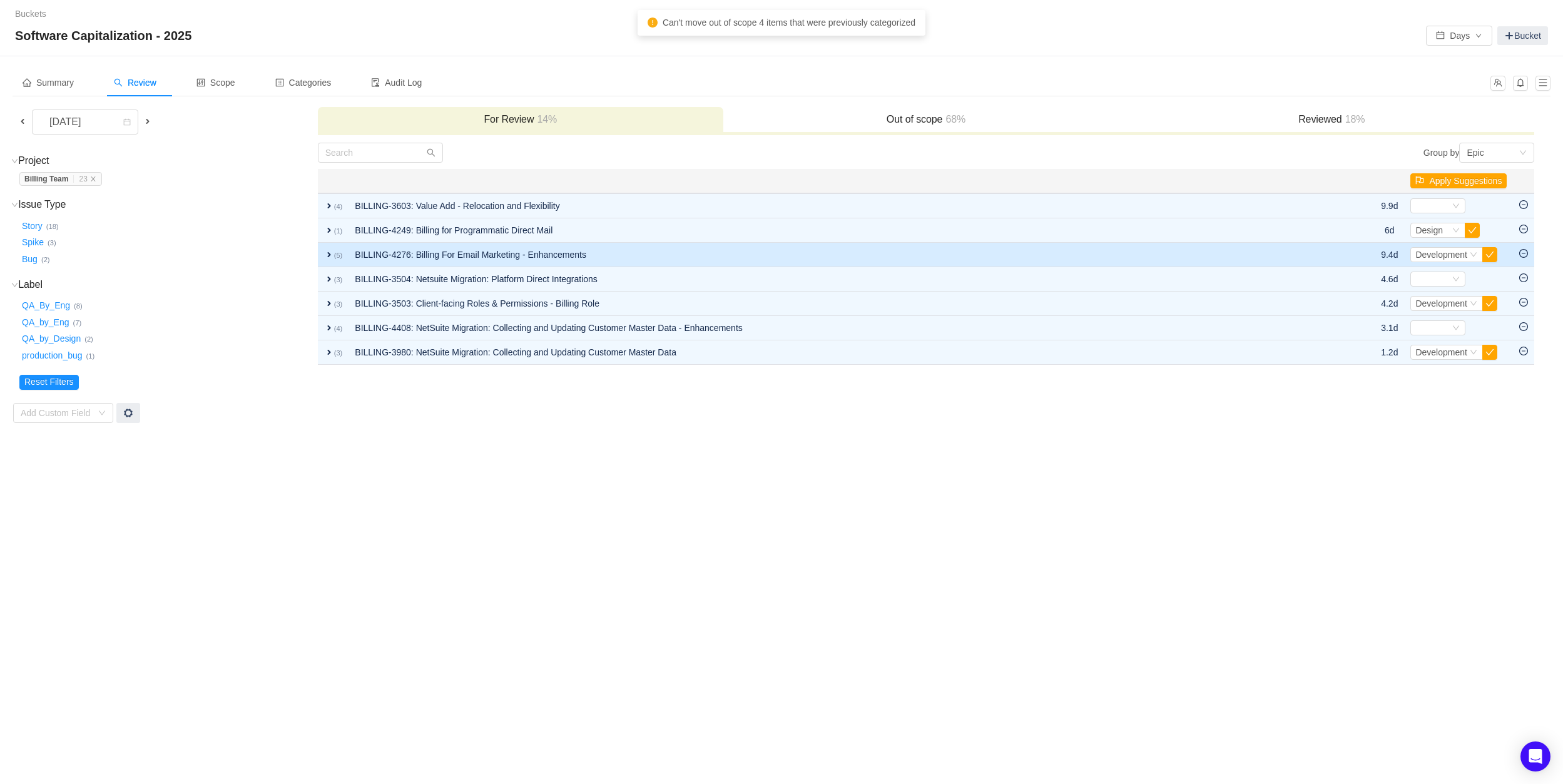
click at [1529, 252] on icon "icon: minus-circle" at bounding box center [1524, 253] width 9 height 9
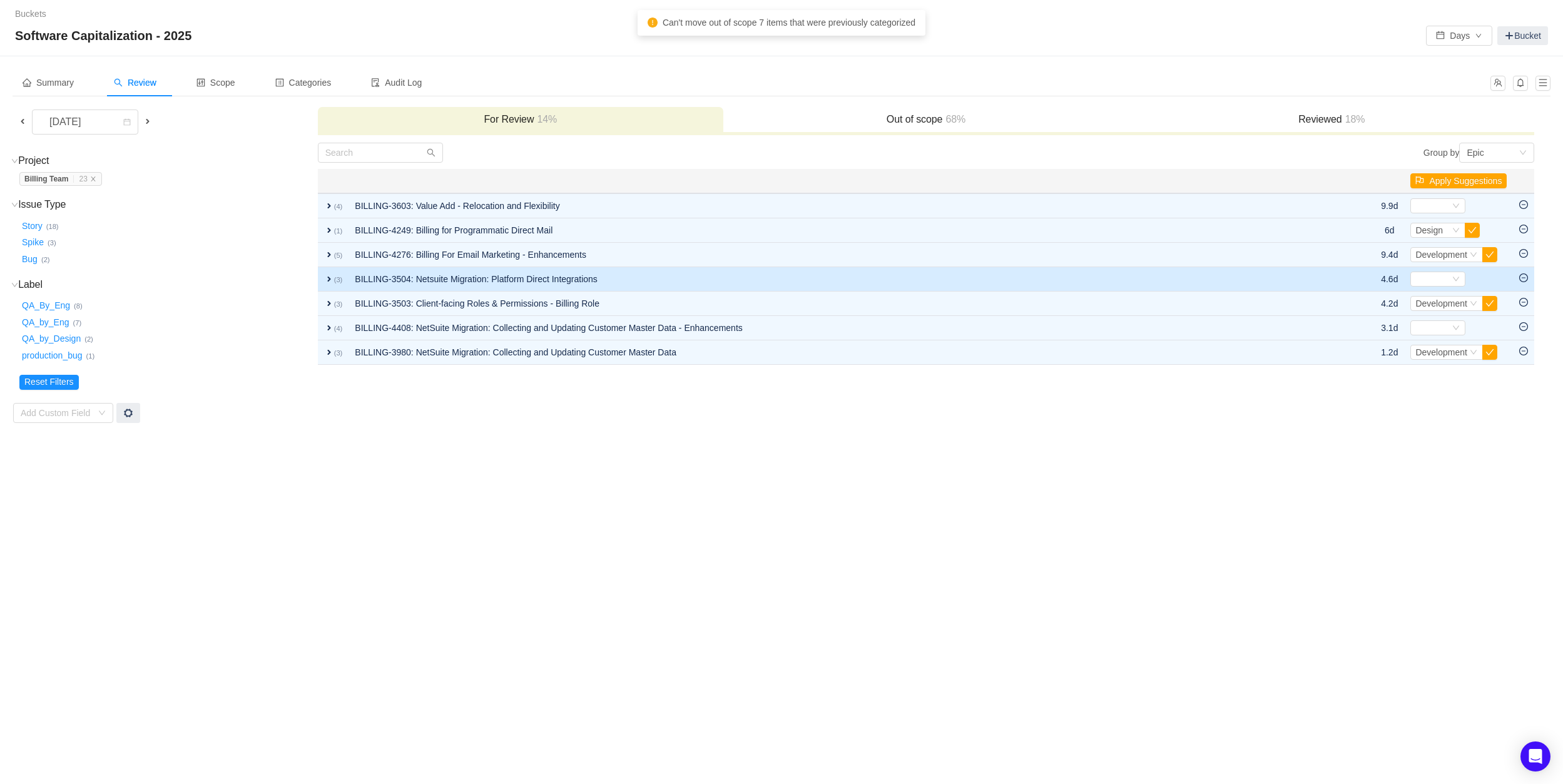
click at [1524, 278] on icon "icon: minus-circle" at bounding box center [1524, 278] width 9 height 9
click at [323, 279] on td "expand (3)" at bounding box center [333, 279] width 31 height 25
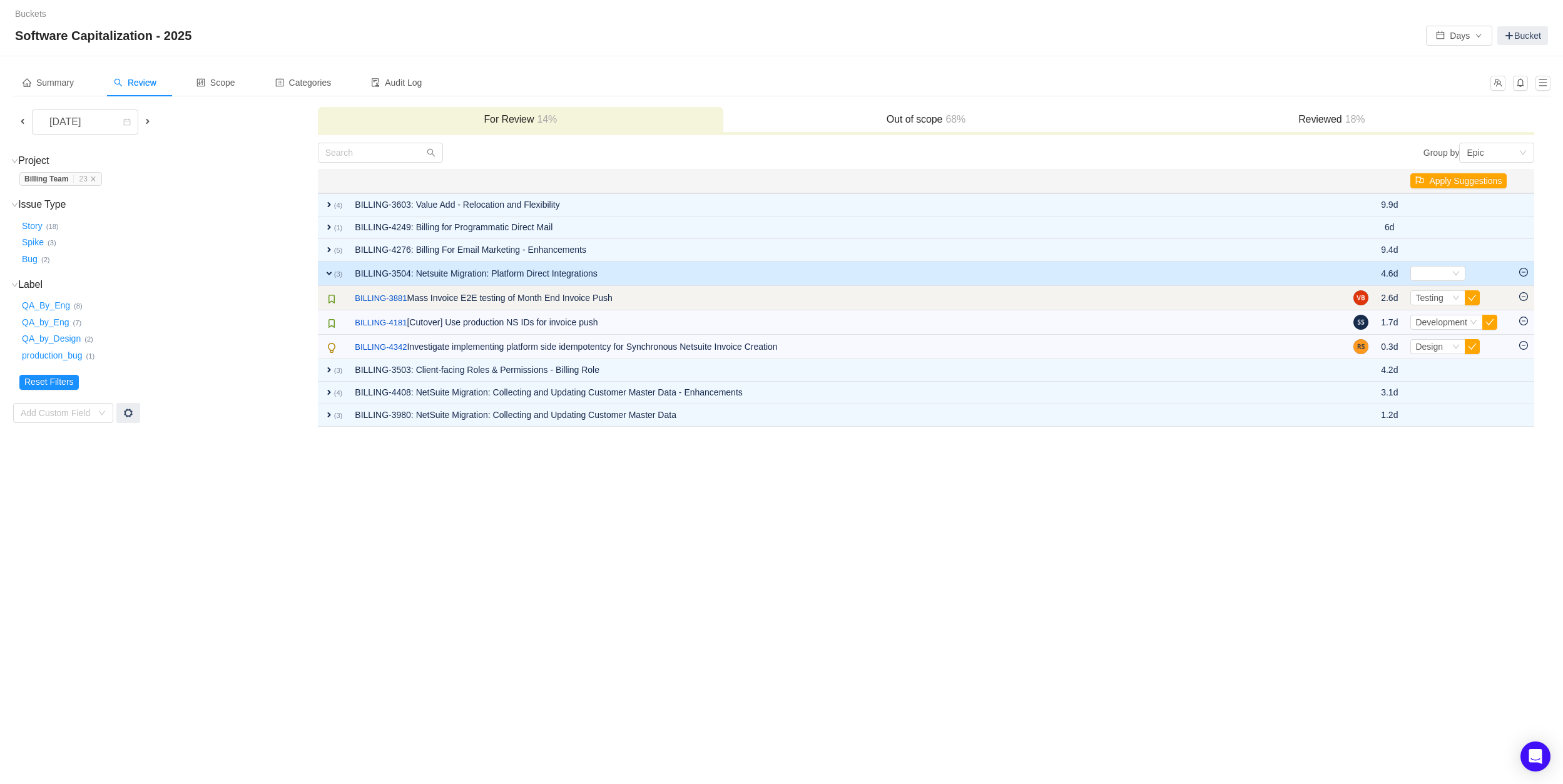
click at [1527, 297] on icon "icon: minus-circle" at bounding box center [1524, 296] width 9 height 9
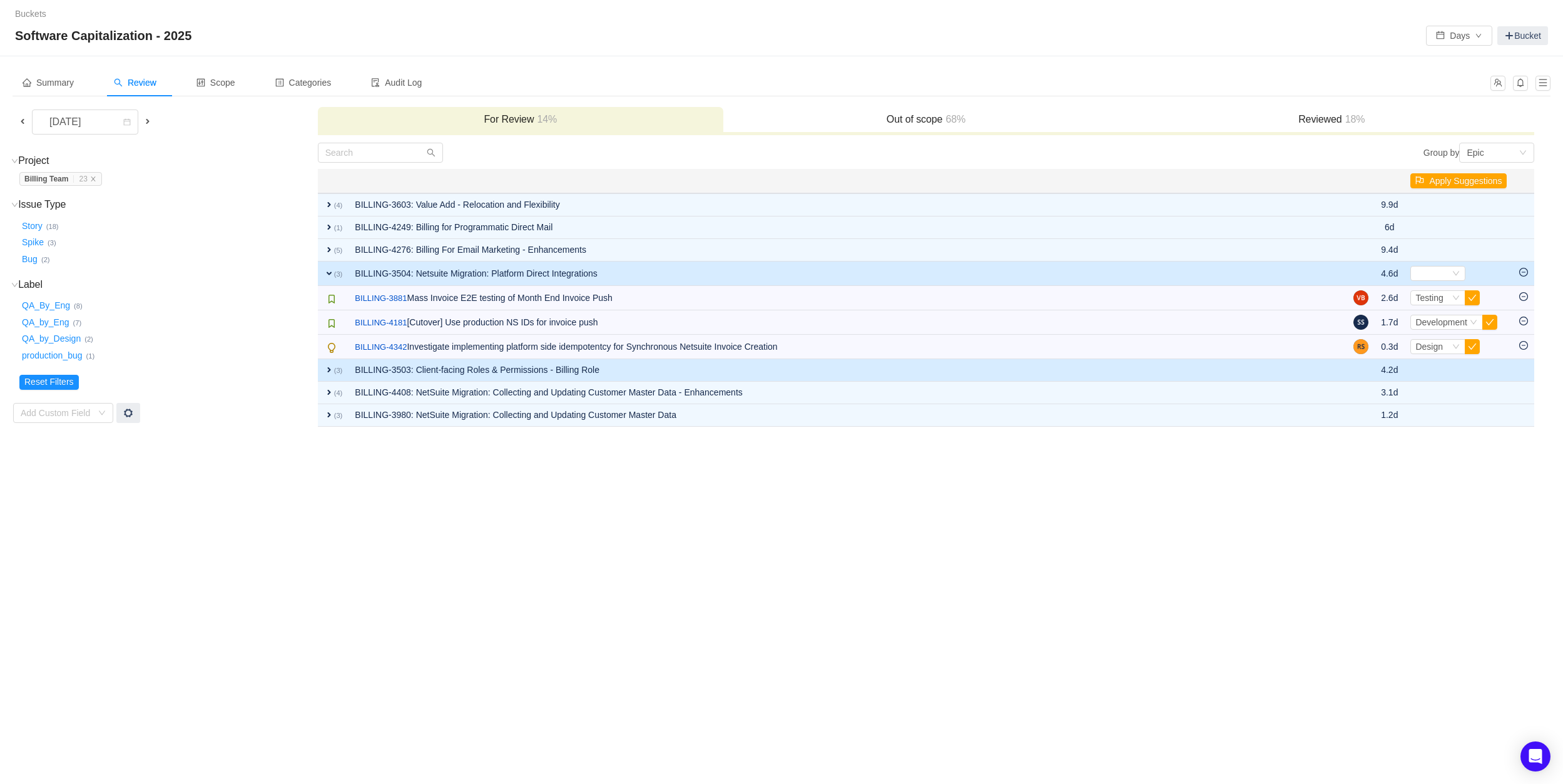
click at [330, 369] on span "expand" at bounding box center [329, 369] width 10 height 10
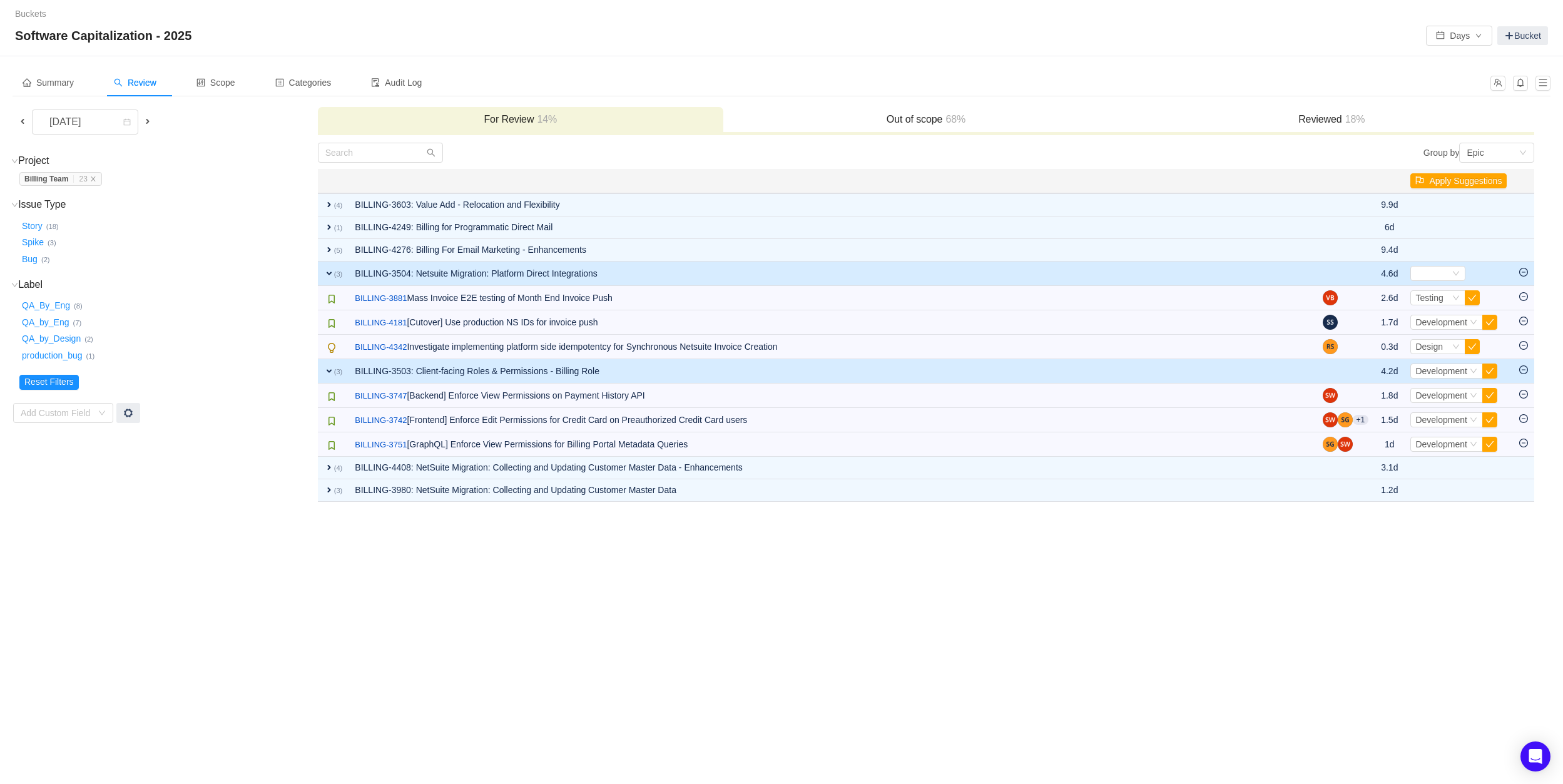
click at [1529, 370] on icon "icon: minus-circle" at bounding box center [1524, 369] width 9 height 9
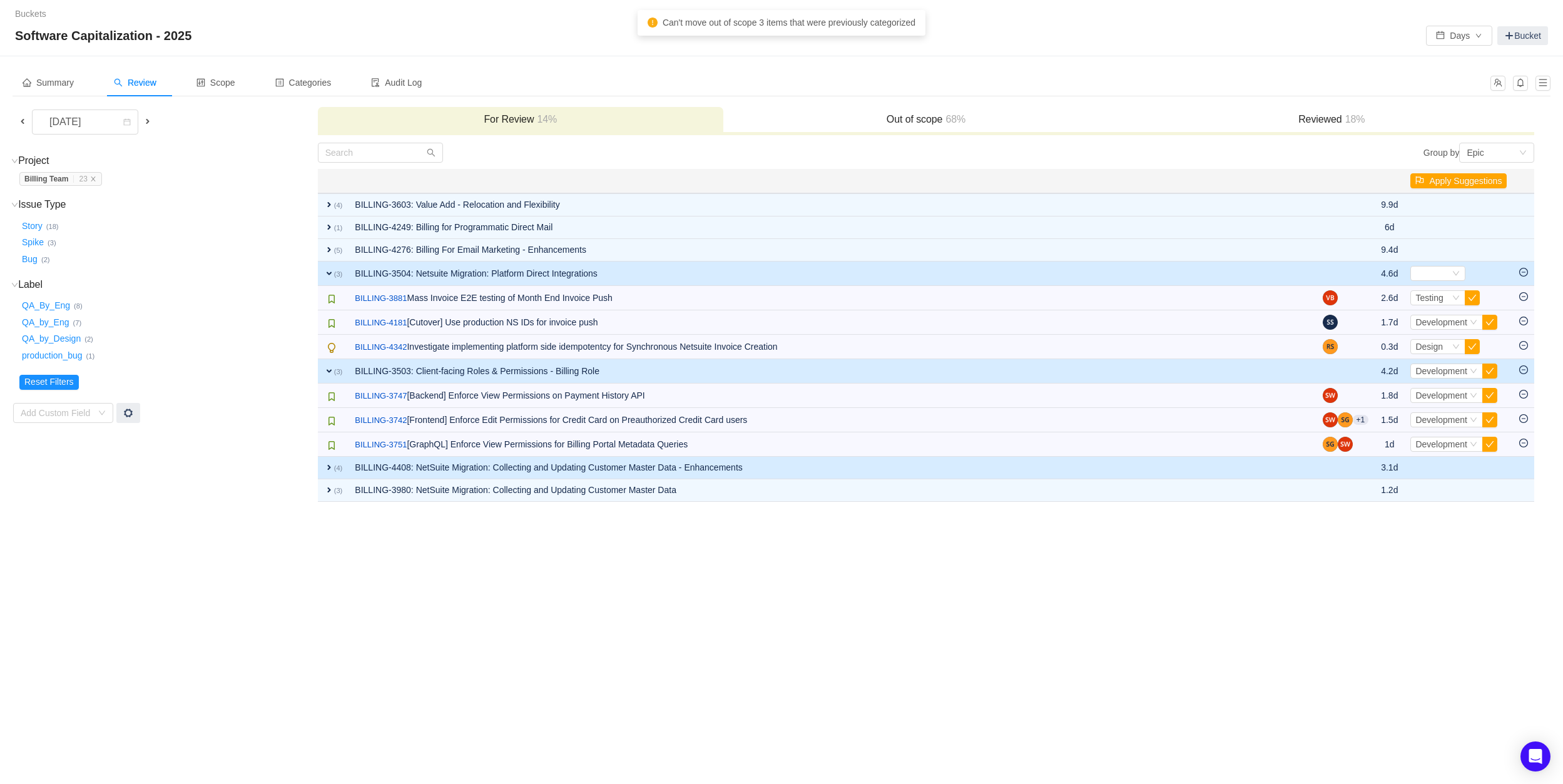
click at [347, 474] on td "expand (4)" at bounding box center [333, 468] width 31 height 23
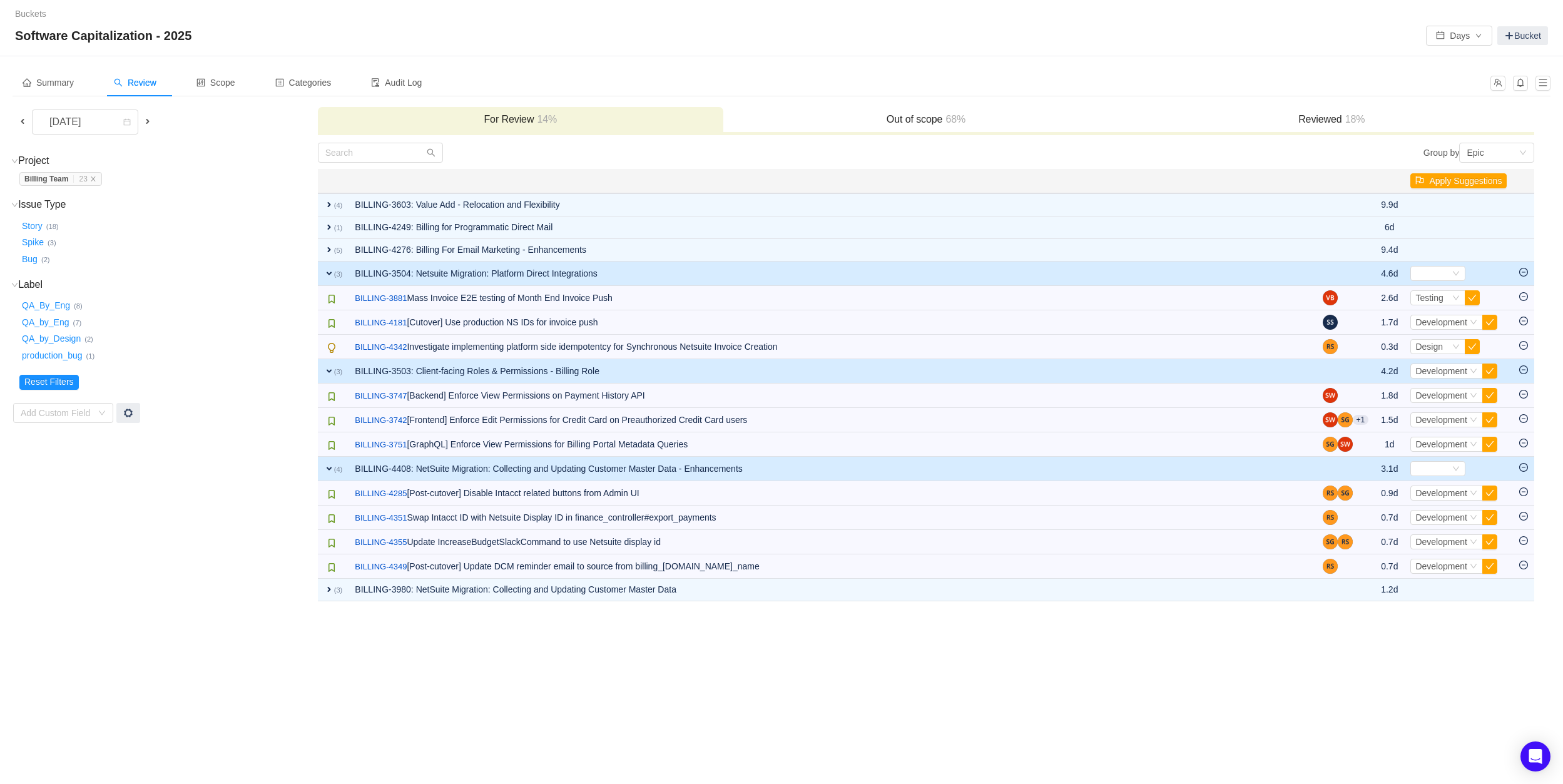
click at [1527, 466] on icon "icon: minus-circle" at bounding box center [1524, 466] width 9 height 9
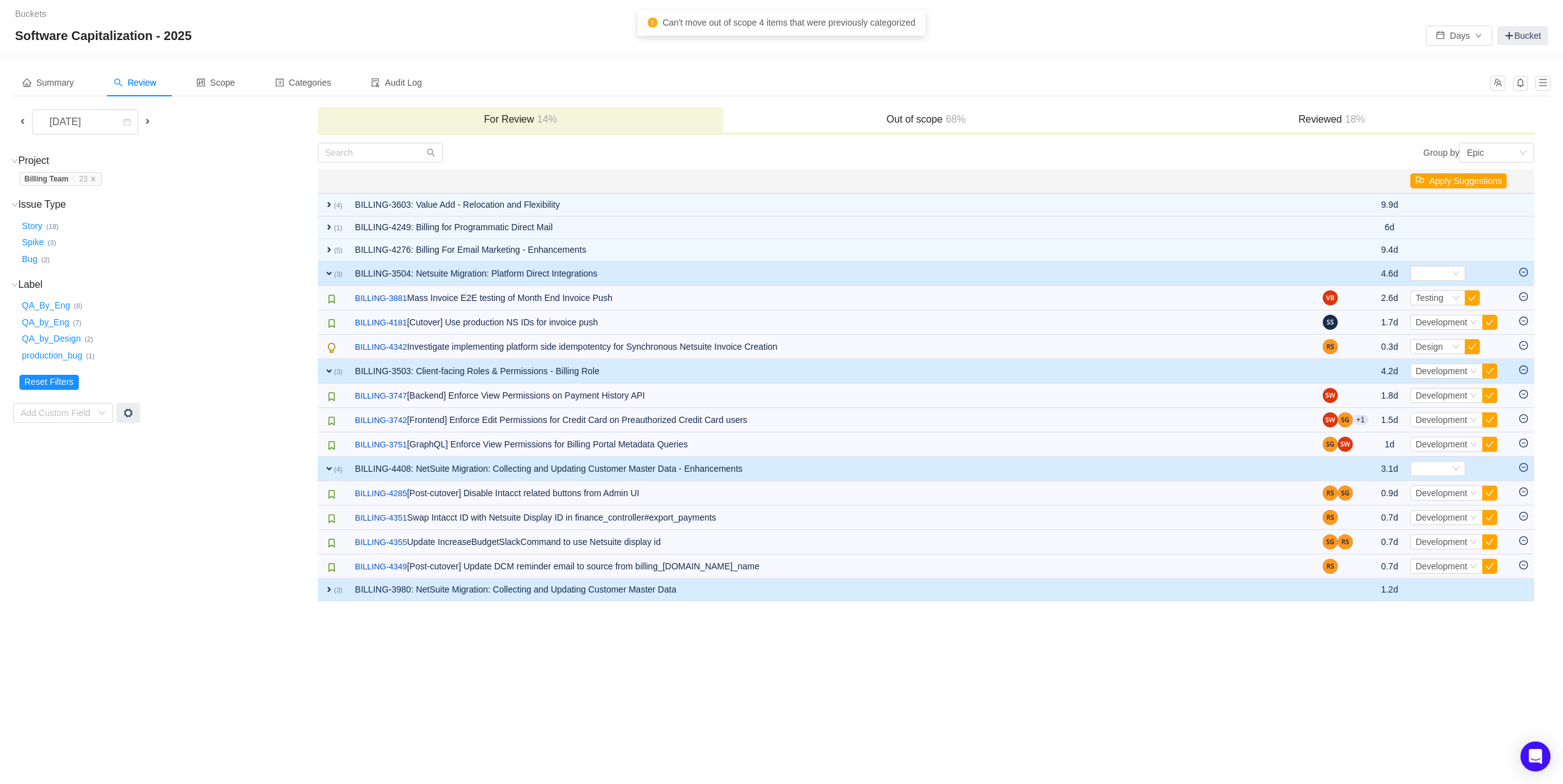
click at [361, 583] on td "BILLING-3980: NetSuite Migration: Collecting and Updating Customer Master Data" at bounding box center [832, 590] width 968 height 23
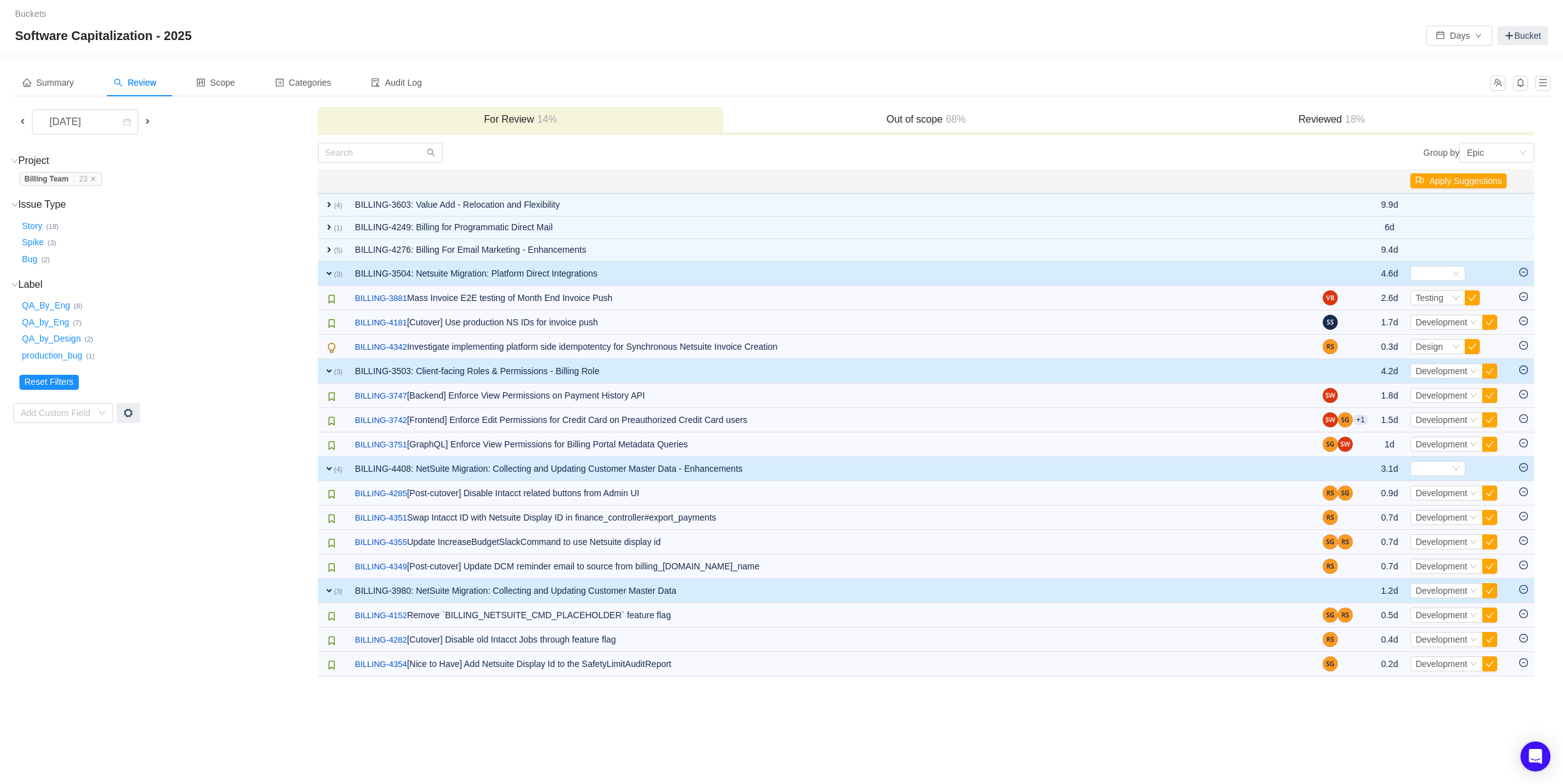
click at [1524, 590] on icon "icon: minus-circle" at bounding box center [1524, 588] width 9 height 9
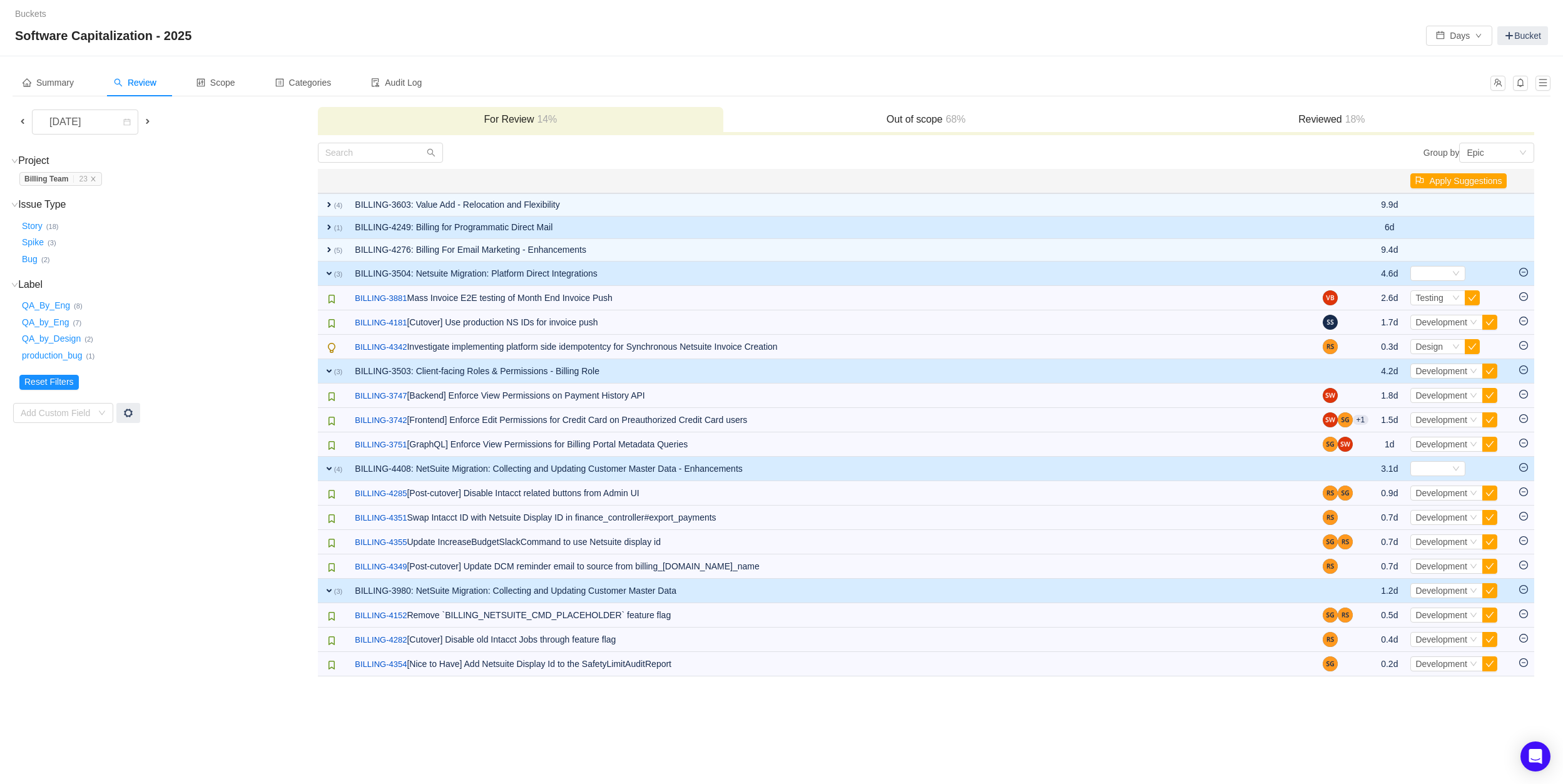
click at [327, 224] on span "expand" at bounding box center [329, 227] width 10 height 10
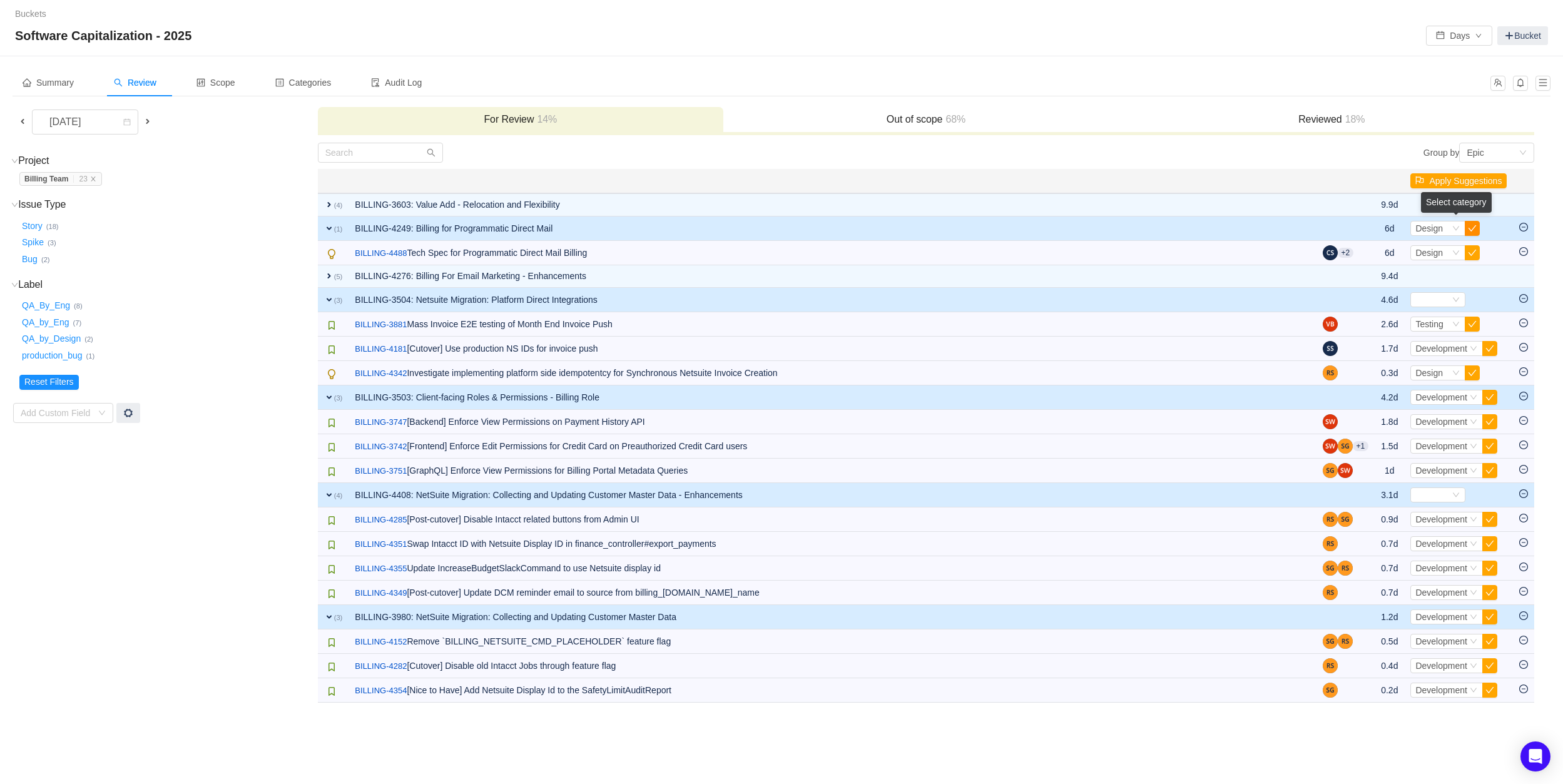
click at [1476, 223] on button "button" at bounding box center [1473, 229] width 15 height 15
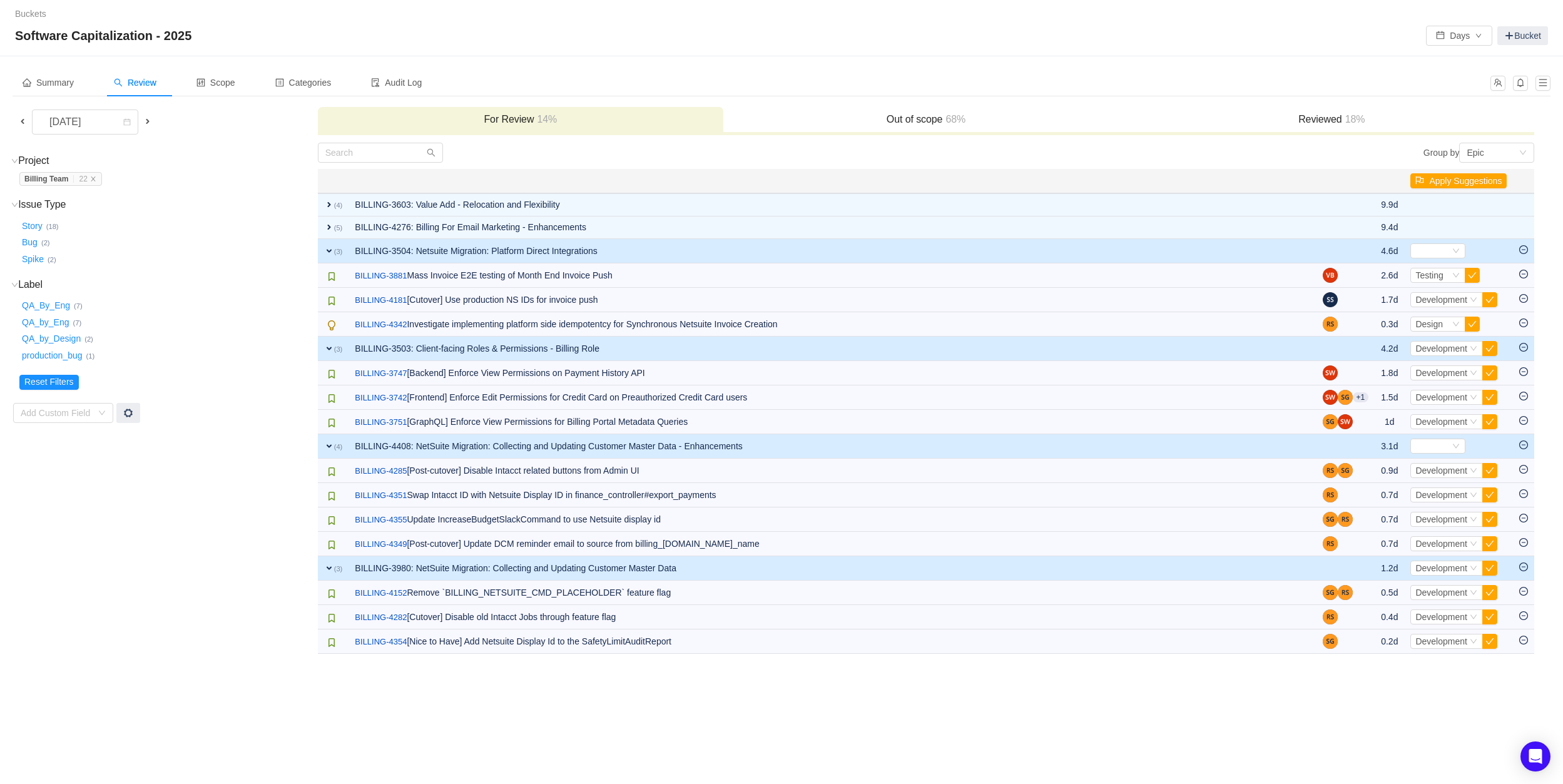
click at [327, 256] on td "expand (3)" at bounding box center [333, 252] width 31 height 25
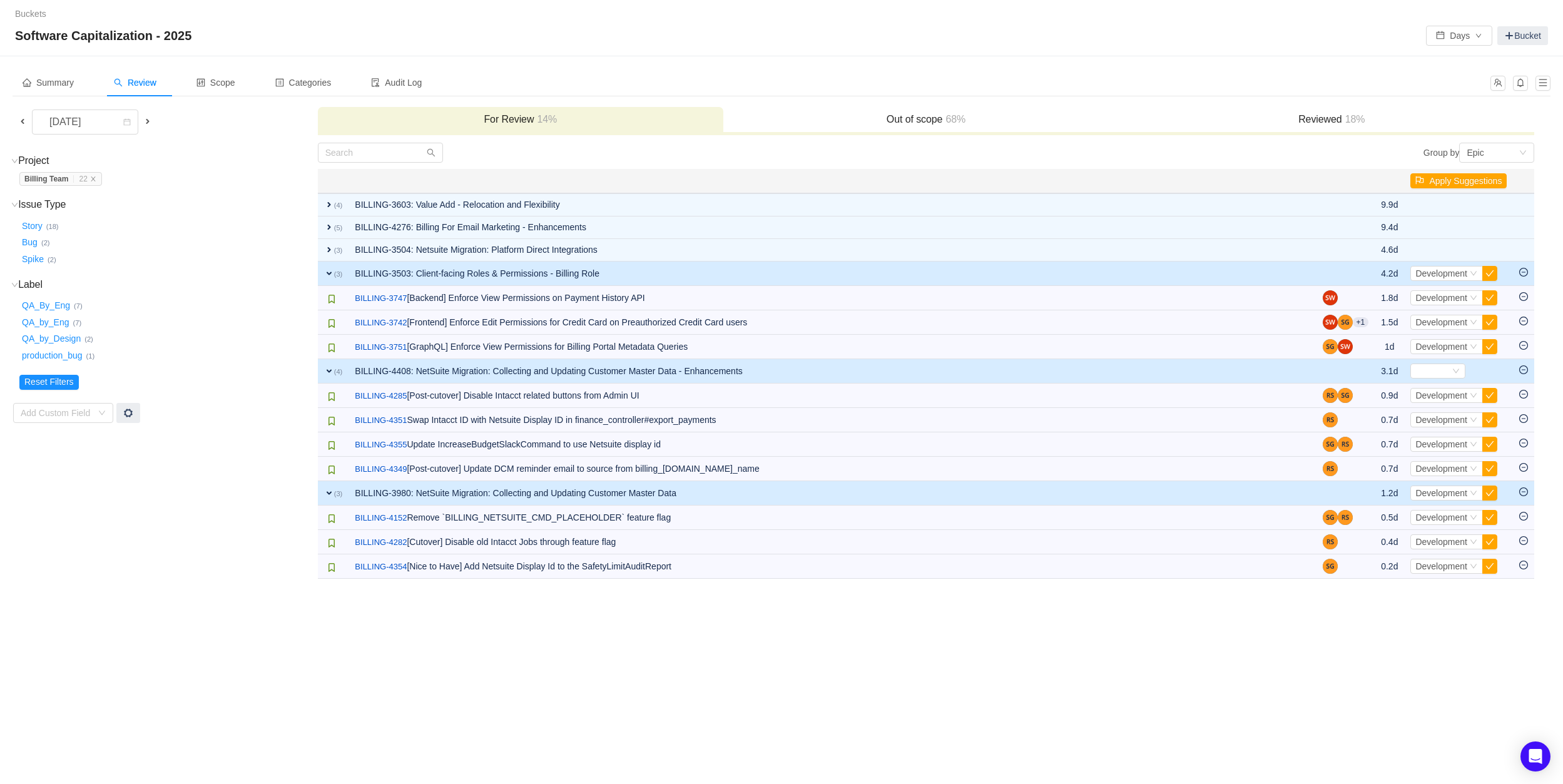
click at [326, 268] on span "expand" at bounding box center [329, 273] width 10 height 10
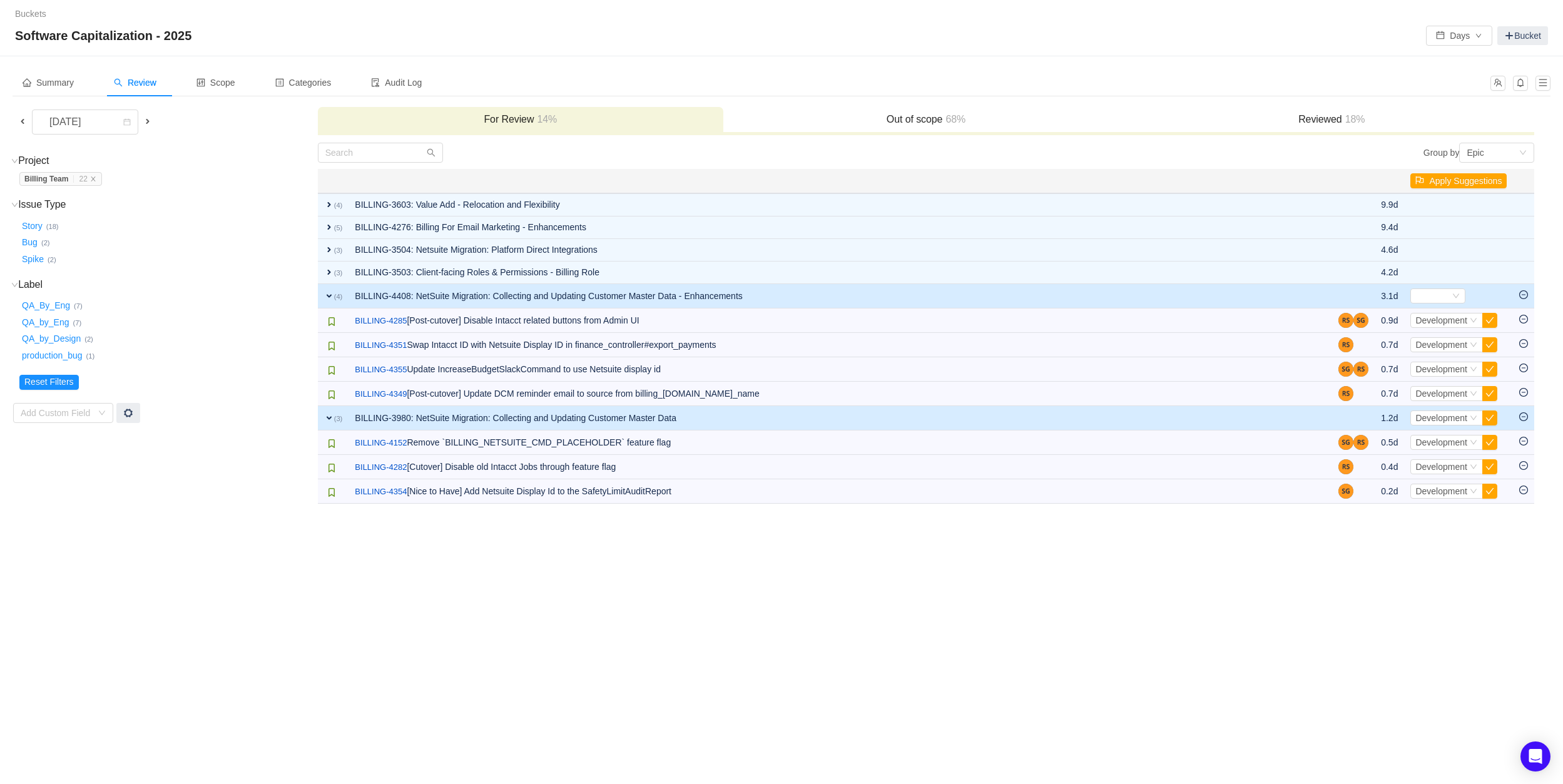
click at [326, 286] on td "expand (4)" at bounding box center [333, 297] width 31 height 25
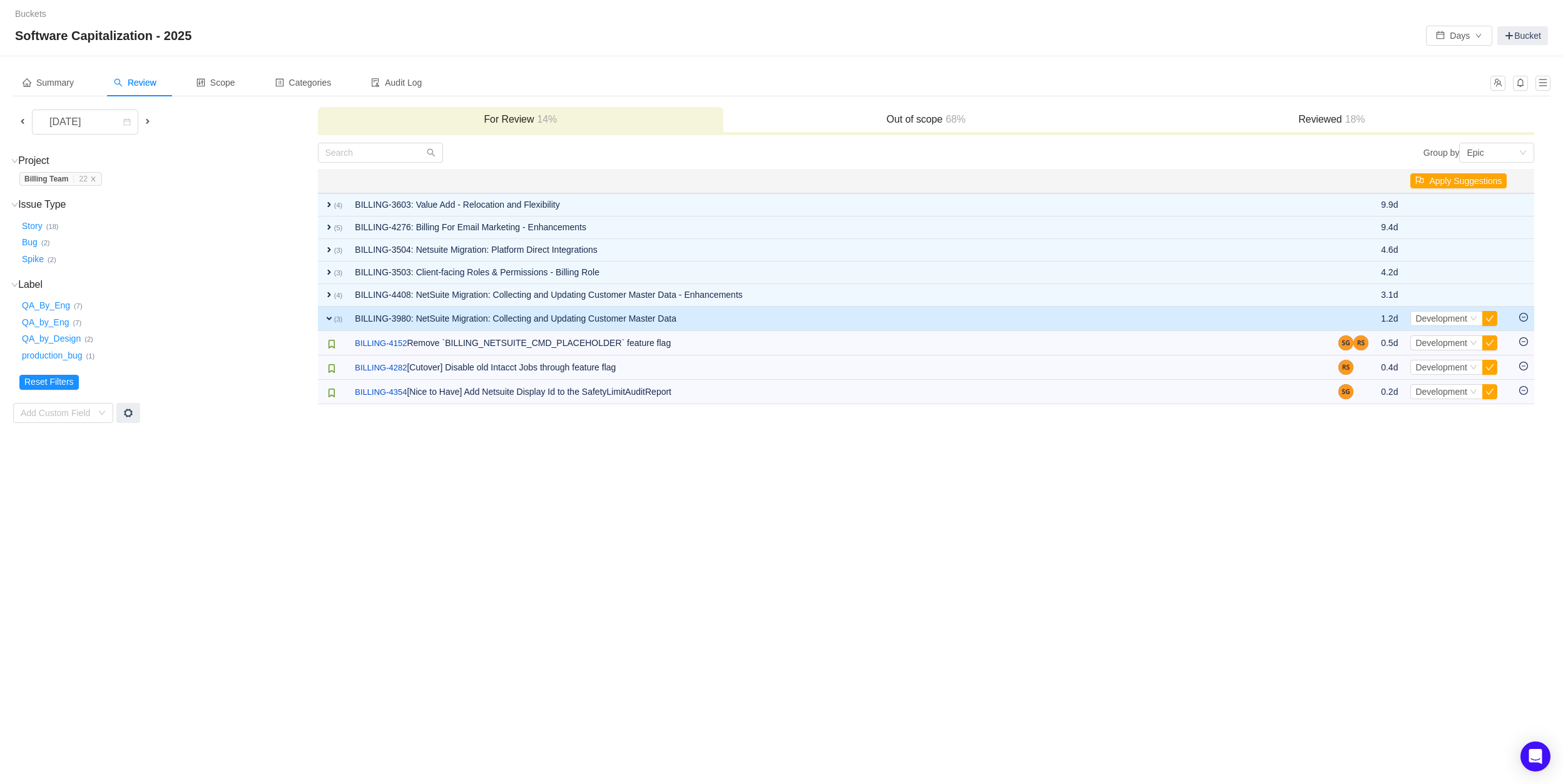
click at [327, 321] on span "expand" at bounding box center [329, 319] width 10 height 10
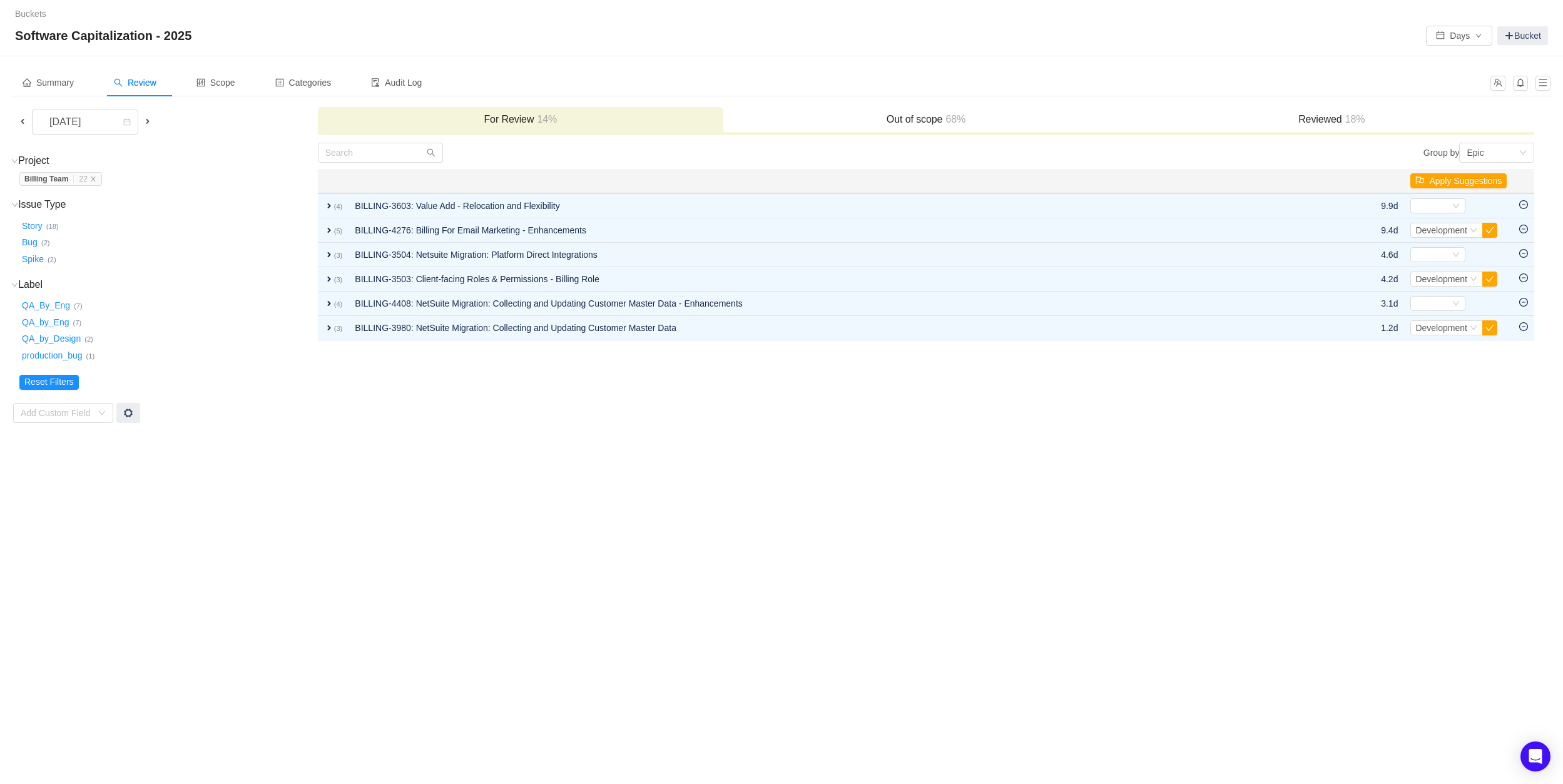
click at [860, 119] on h3 "Out of scope 68%" at bounding box center [927, 119] width 393 height 12
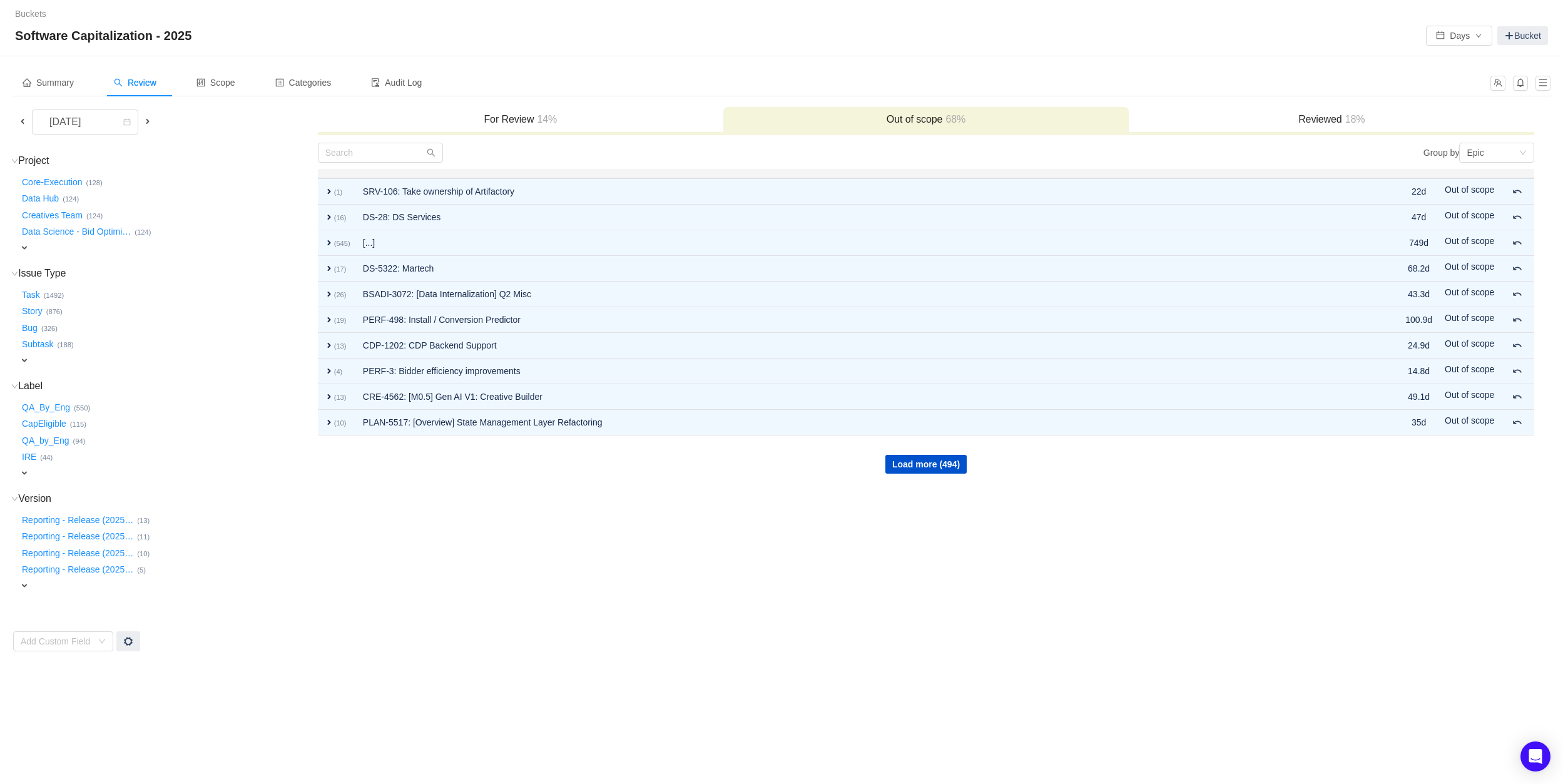
click at [17, 246] on div "Project (64) hide Core-Execution … (128) Data Hub … (124) Creatives Team … (124…" at bounding box center [165, 204] width 303 height 100
click at [20, 246] on span "expand" at bounding box center [24, 247] width 10 height 10
click at [39, 251] on div "Select value" at bounding box center [74, 248] width 99 height 12
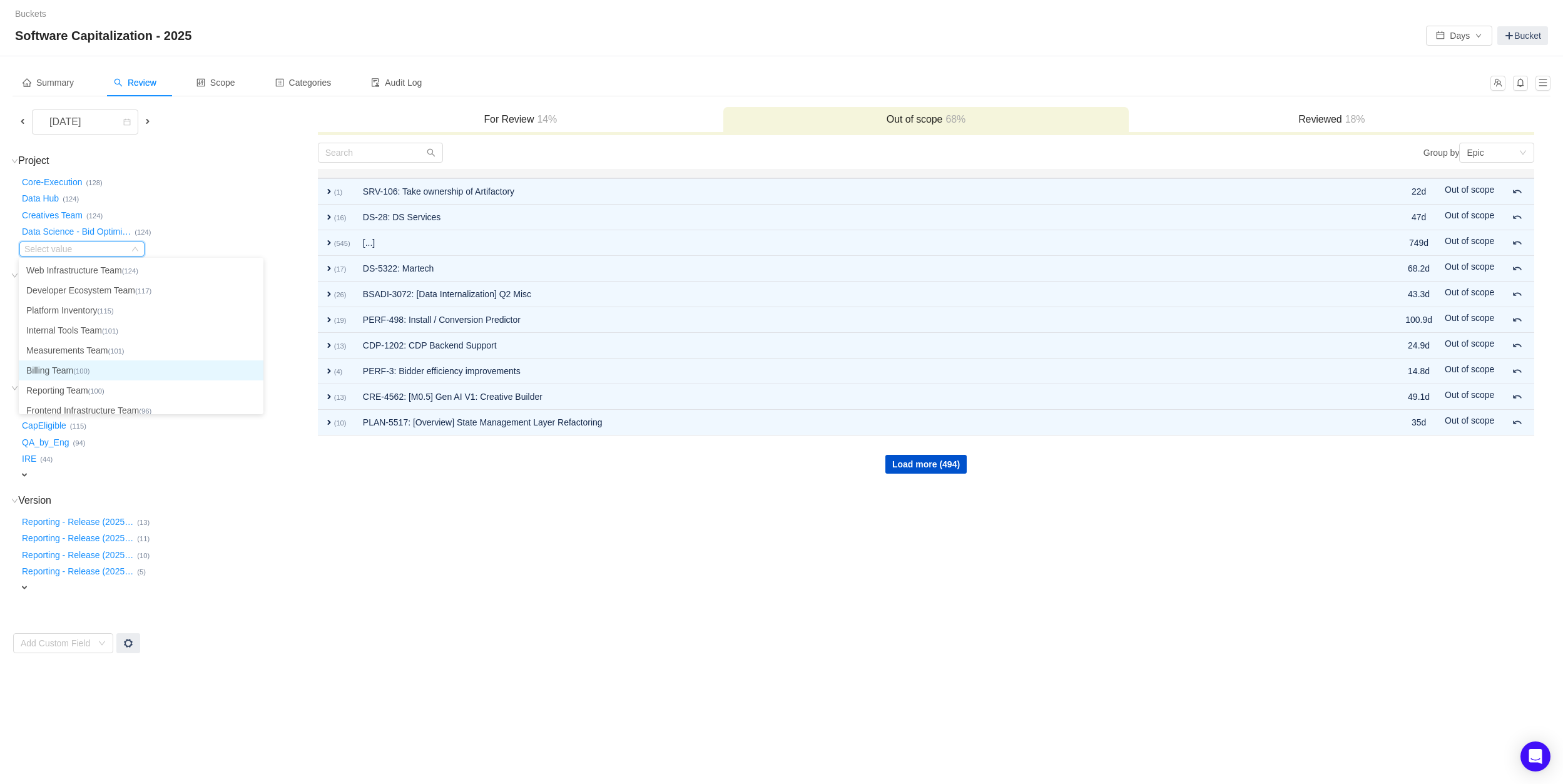
click at [90, 367] on small "(100)" at bounding box center [81, 371] width 16 height 8
